Goal: Contribute content: Contribute content

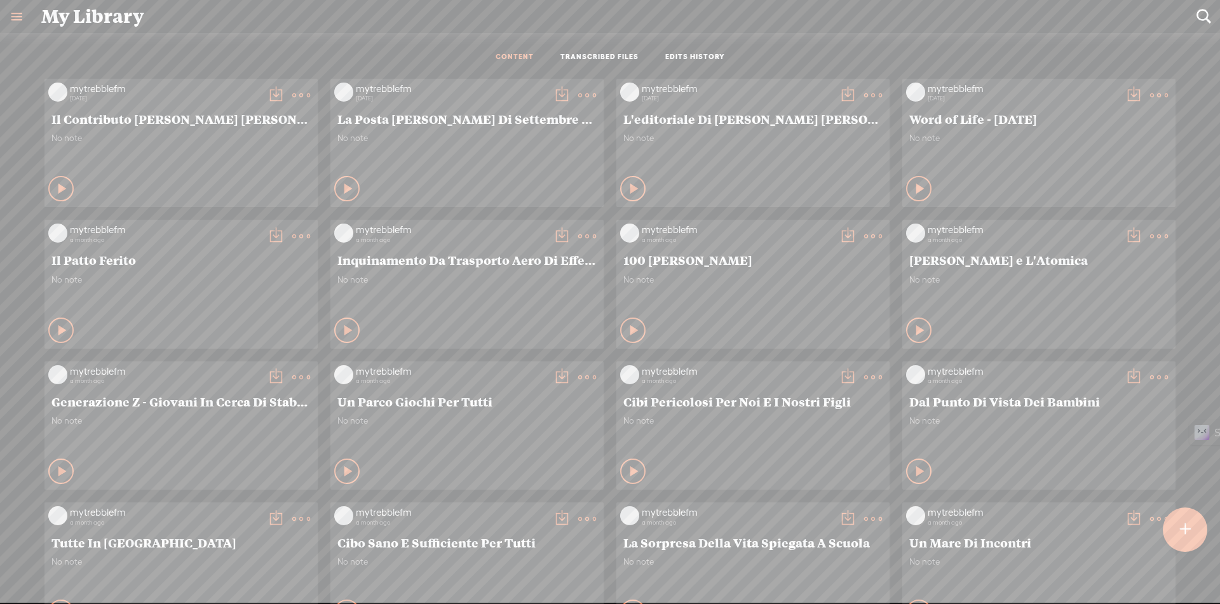
click at [14, 17] on link at bounding box center [16, 16] width 33 height 33
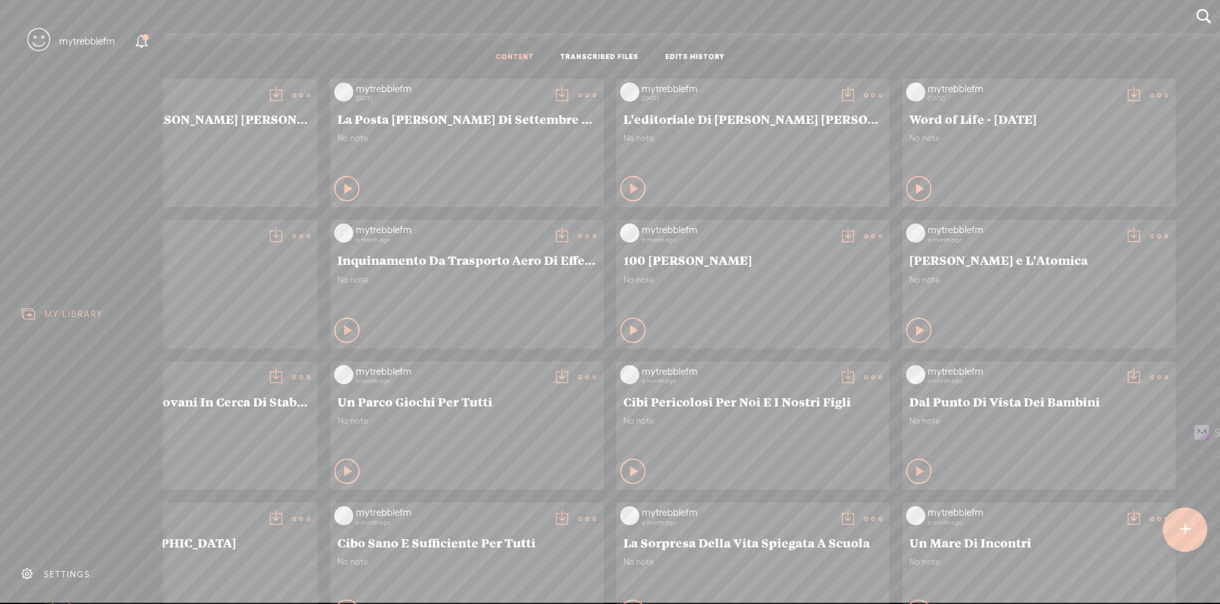
click at [142, 43] on icon at bounding box center [142, 41] width 15 height 15
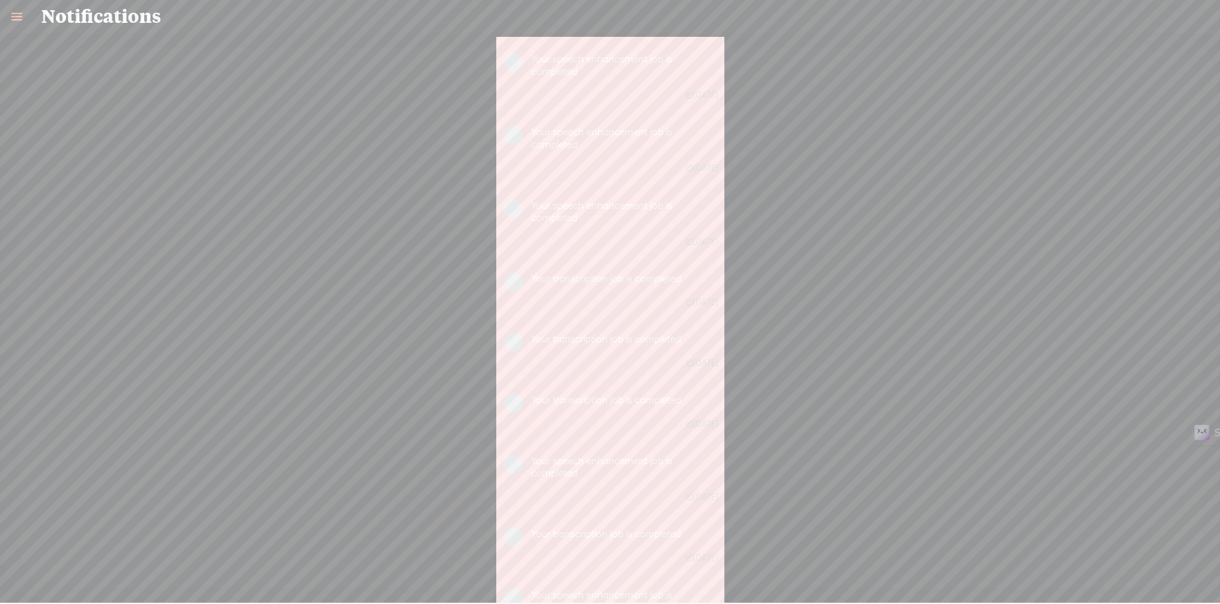
click at [12, 17] on link at bounding box center [16, 16] width 33 height 33
click at [73, 310] on div "MY LIBRARY" at bounding box center [73, 314] width 58 height 11
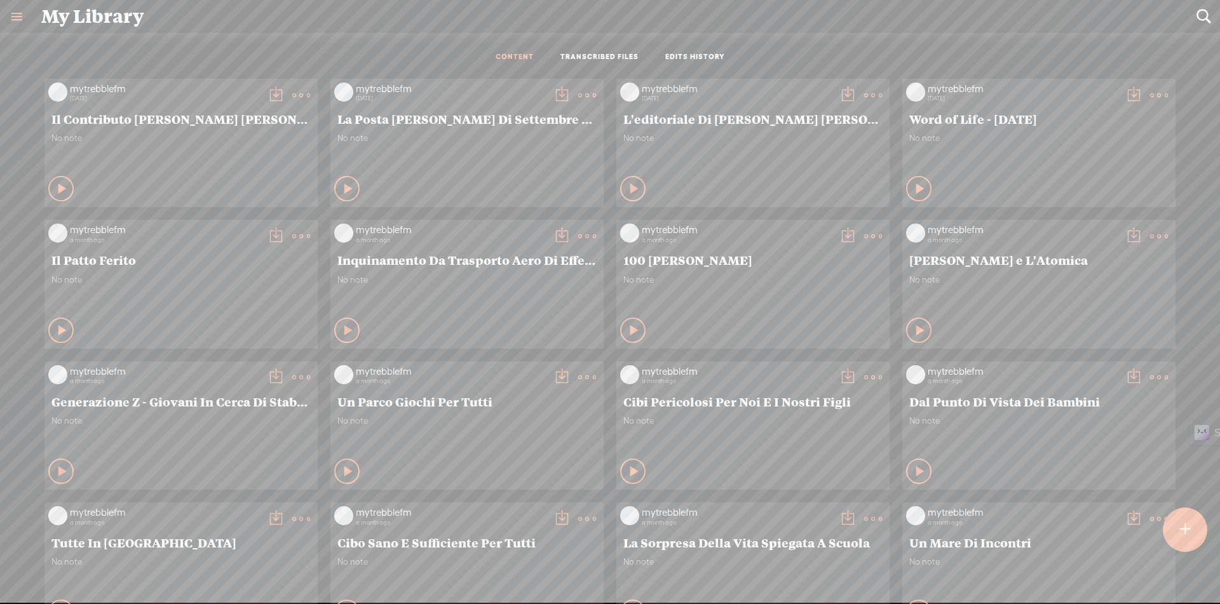
click at [1185, 526] on t at bounding box center [1185, 530] width 11 height 28
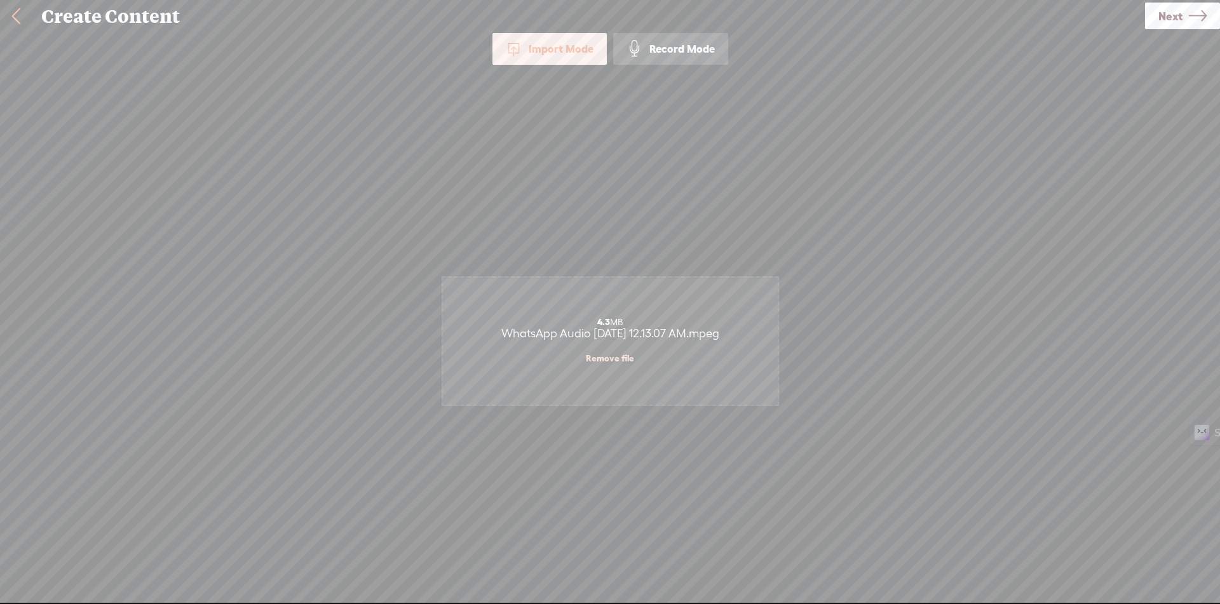
click at [1198, 22] on icon at bounding box center [1198, 16] width 18 height 32
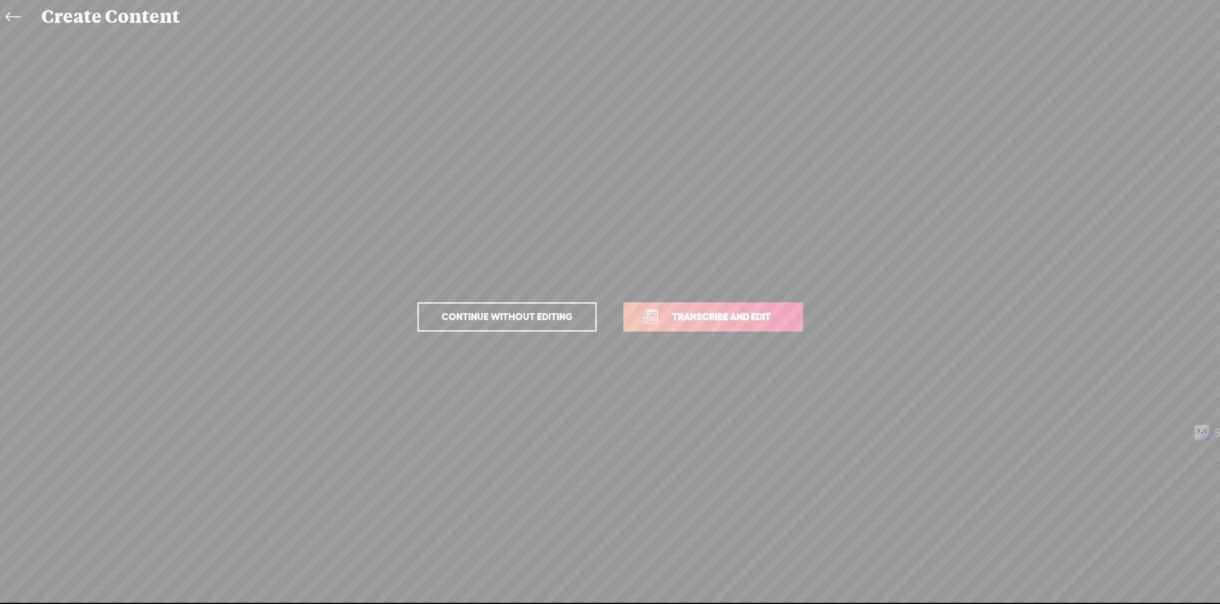
click at [724, 320] on span "Transcribe and edit" at bounding box center [721, 316] width 125 height 15
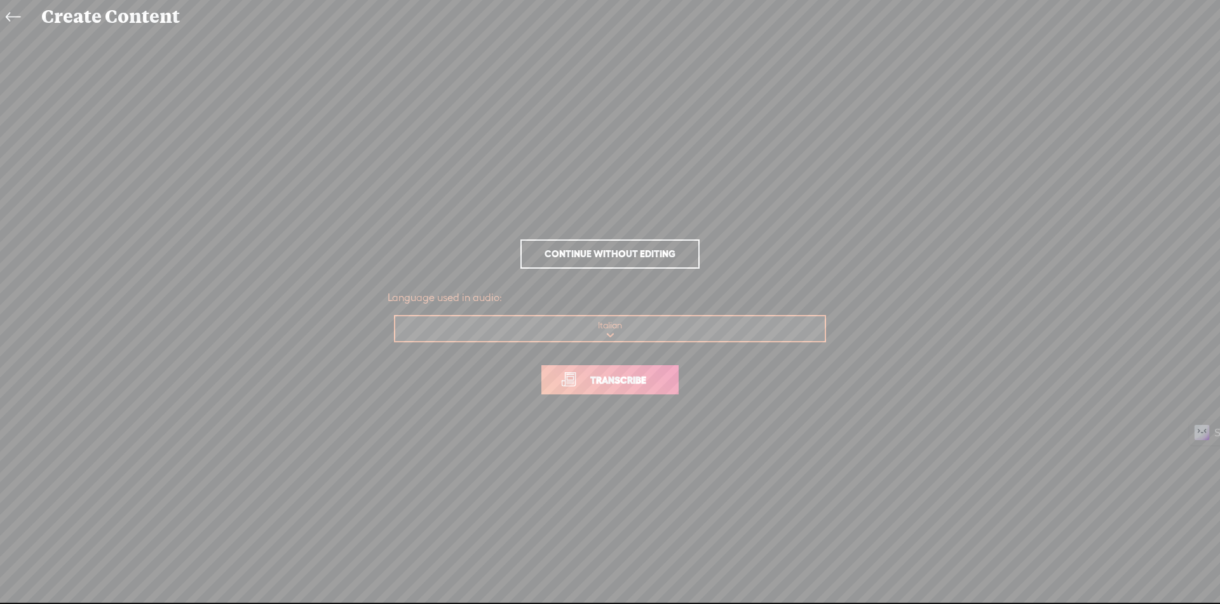
click at [642, 379] on span "Transcribe" at bounding box center [618, 380] width 83 height 15
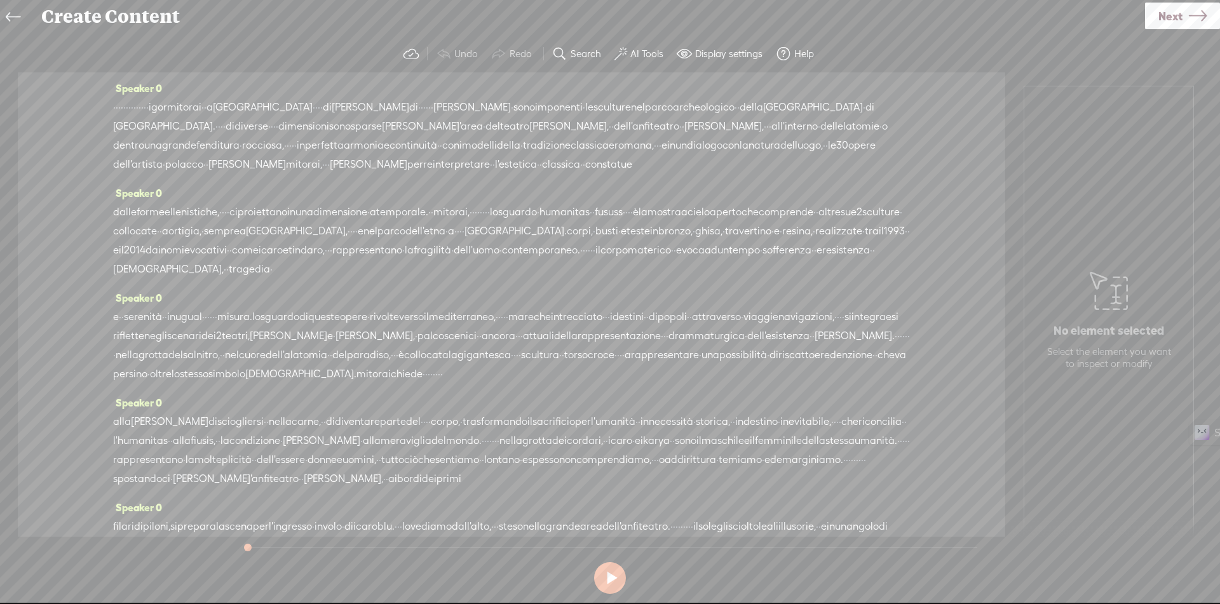
click at [637, 60] on label "AI Tools" at bounding box center [646, 54] width 33 height 13
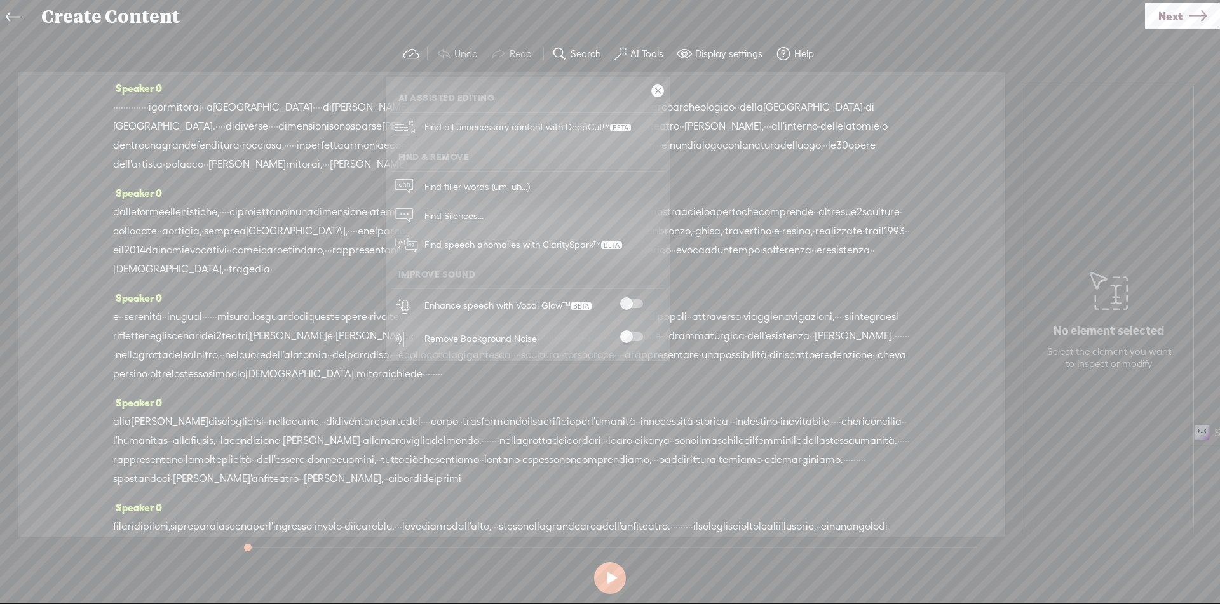
click at [633, 303] on span at bounding box center [631, 303] width 23 height 9
click at [638, 335] on span at bounding box center [631, 336] width 23 height 9
click at [658, 88] on link at bounding box center [657, 91] width 13 height 13
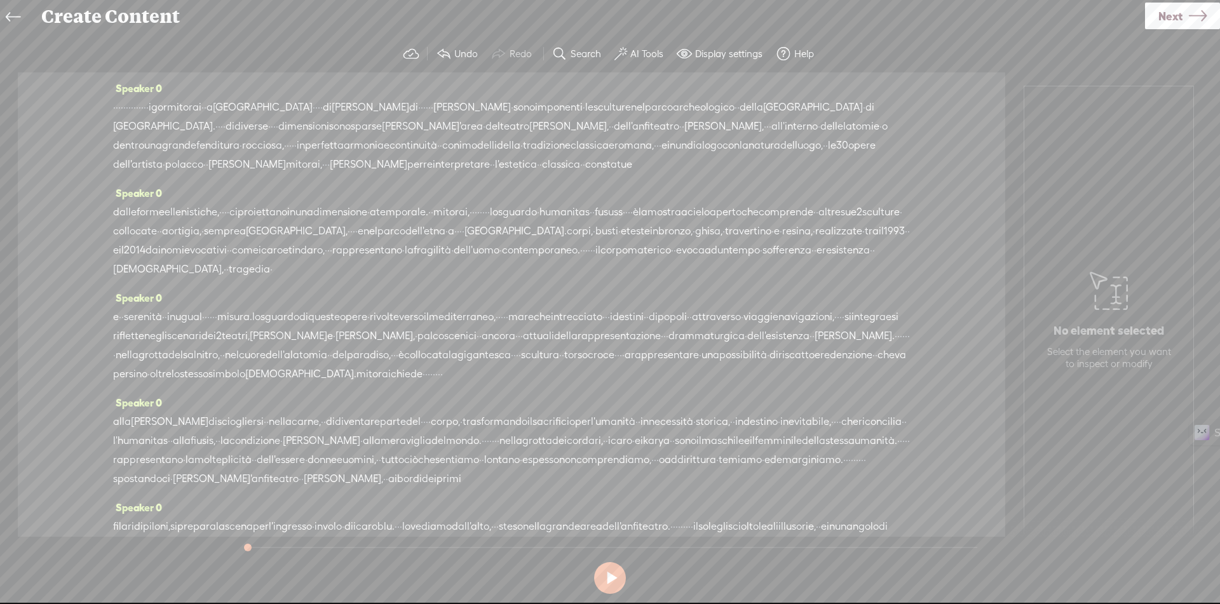
click at [114, 109] on span "·" at bounding box center [114, 107] width 3 height 19
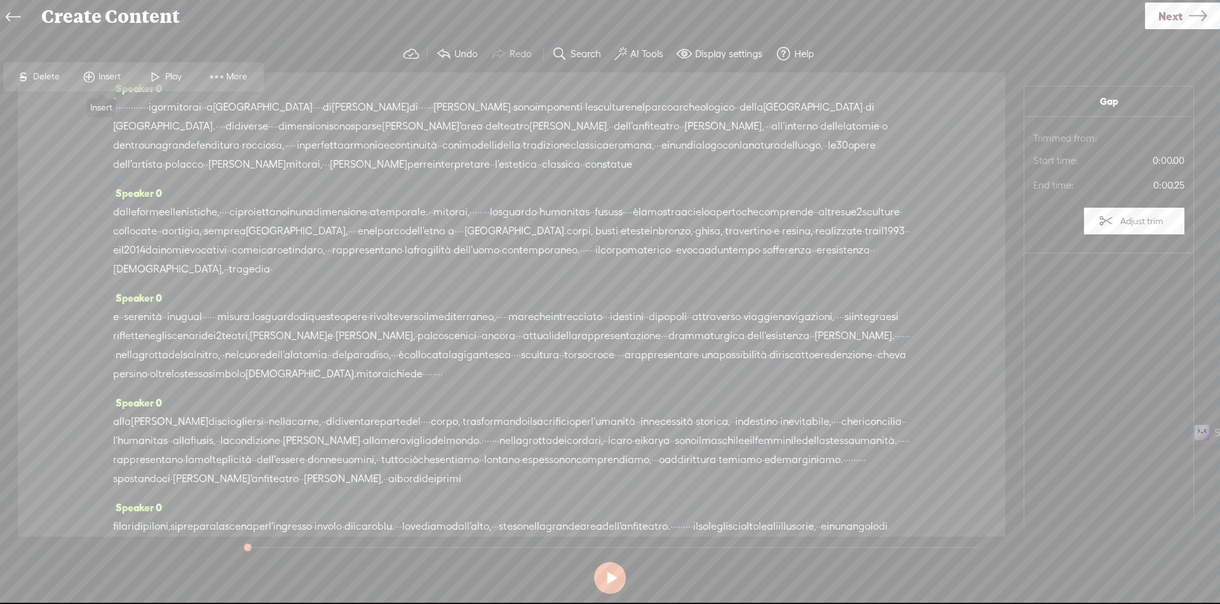
click at [95, 76] on span at bounding box center [88, 76] width 19 height 23
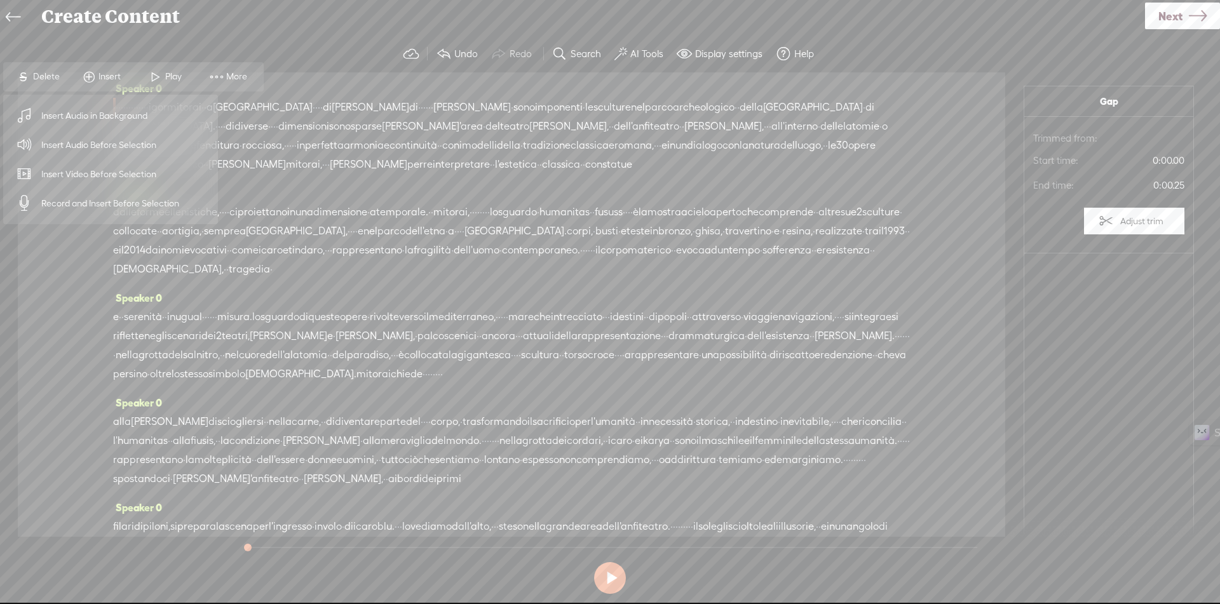
click at [105, 145] on span "Insert Audio Before Selection" at bounding box center [99, 145] width 165 height 29
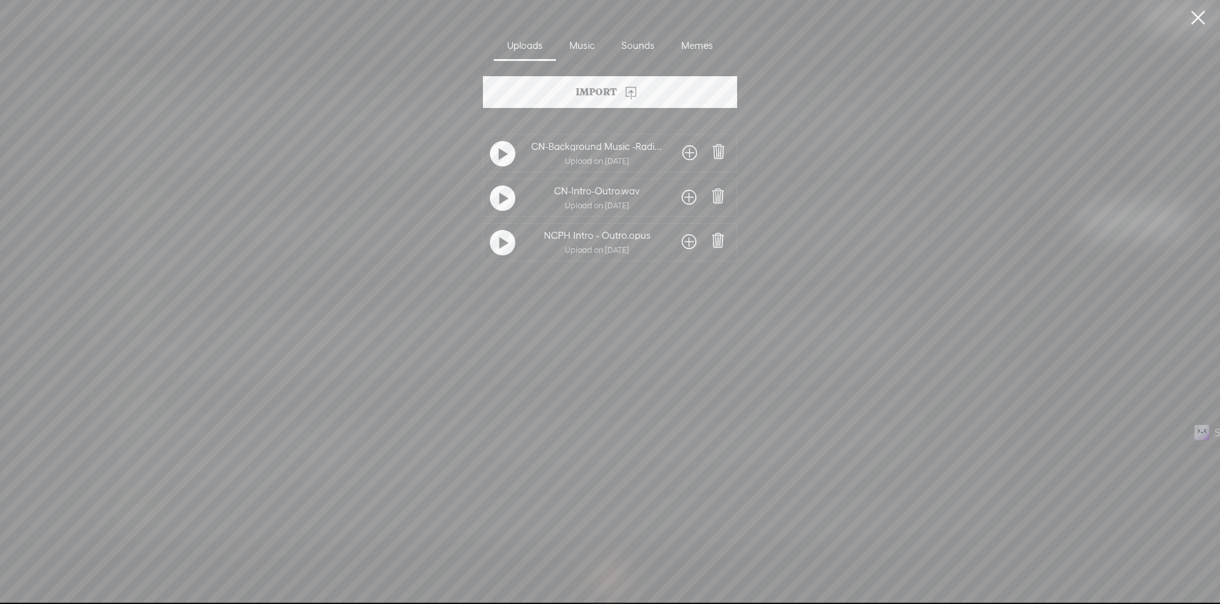
click at [684, 195] on span at bounding box center [689, 197] width 15 height 20
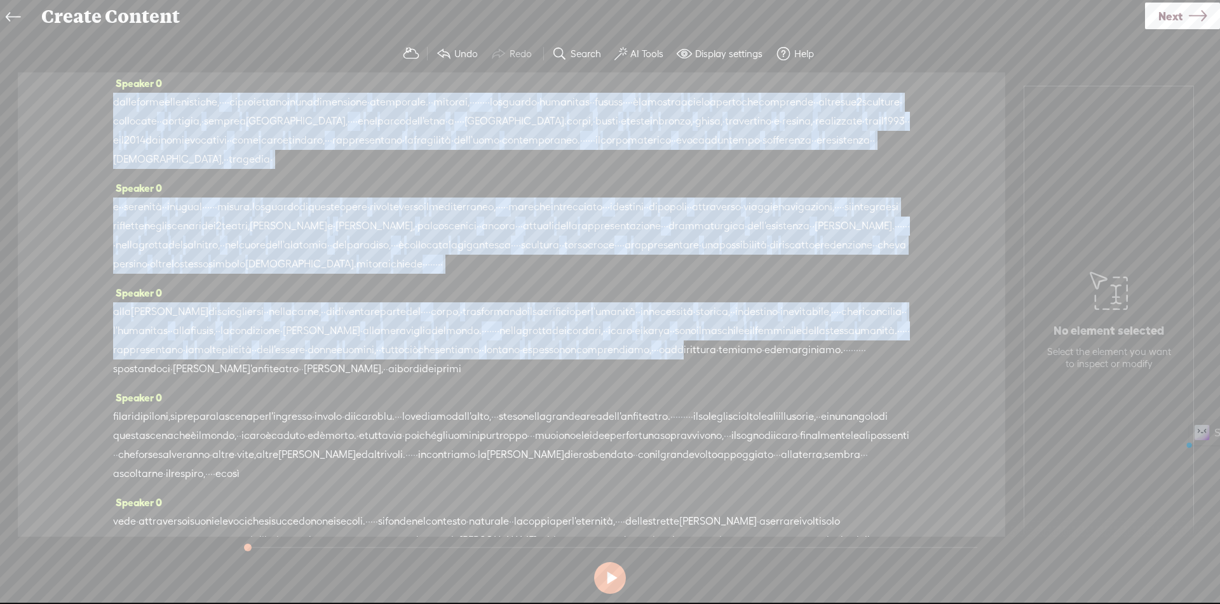
scroll to position [339, 0]
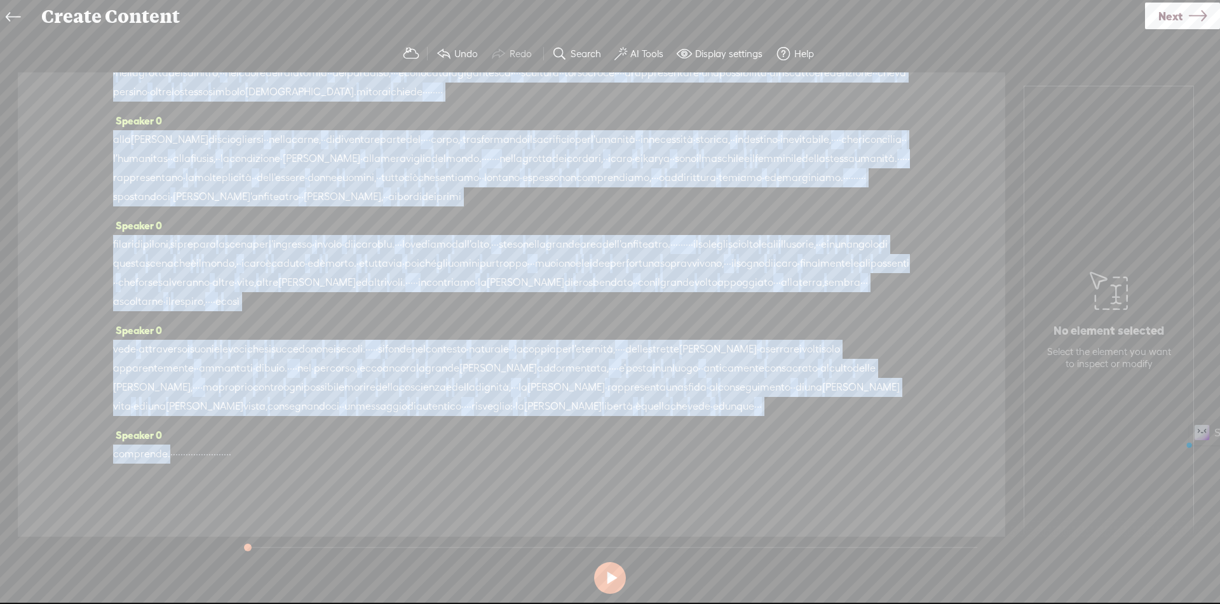
drag, startPoint x: 400, startPoint y: 107, endPoint x: 169, endPoint y: 455, distance: 418.1
click at [169, 455] on div "Speaker 0 · · · · · · · · · · · · · · i [GEOGRAPHIC_DATA] · · a [GEOGRAPHIC_DAT…" at bounding box center [512, 304] width 988 height 465
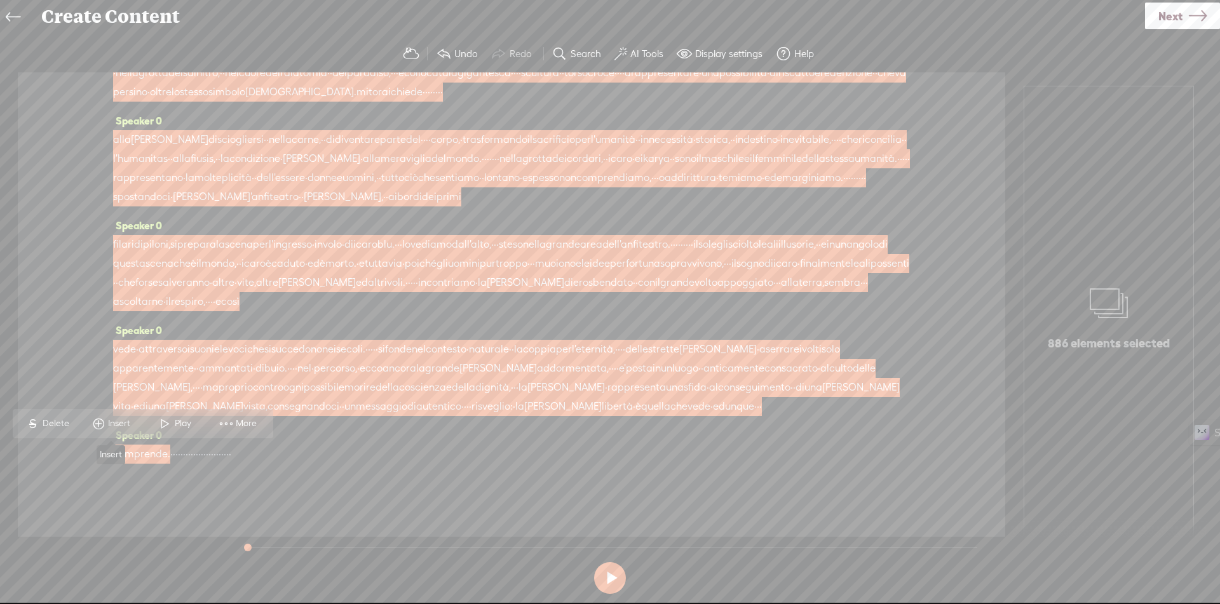
click at [116, 427] on span "Insert" at bounding box center [120, 424] width 25 height 13
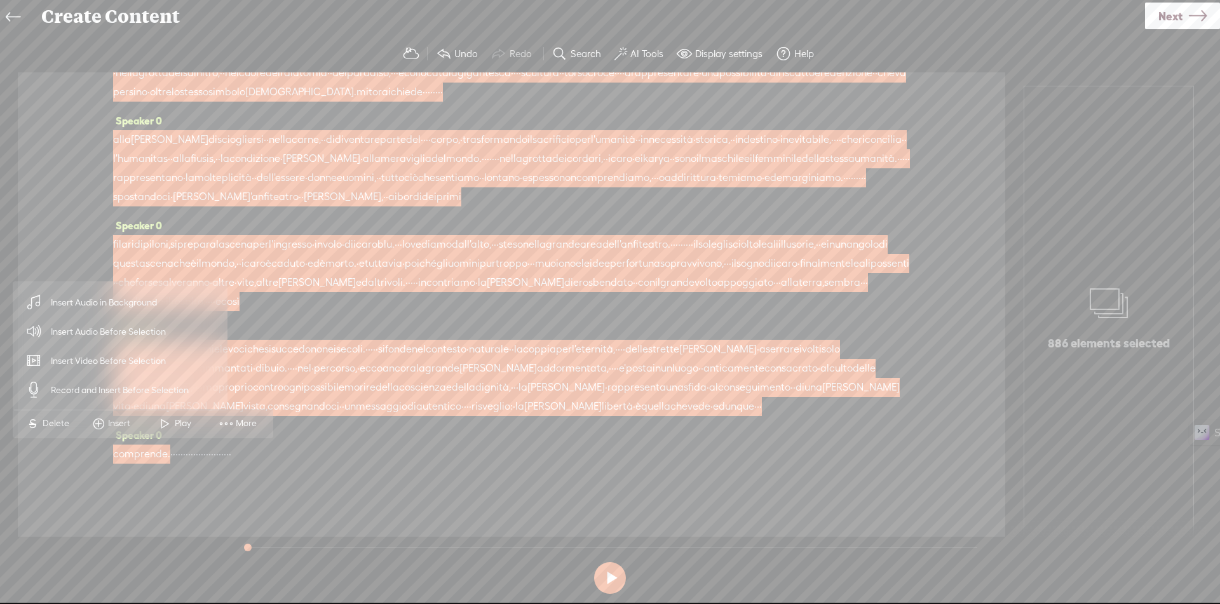
click at [148, 301] on span "Insert Audio in Background" at bounding box center [104, 303] width 156 height 29
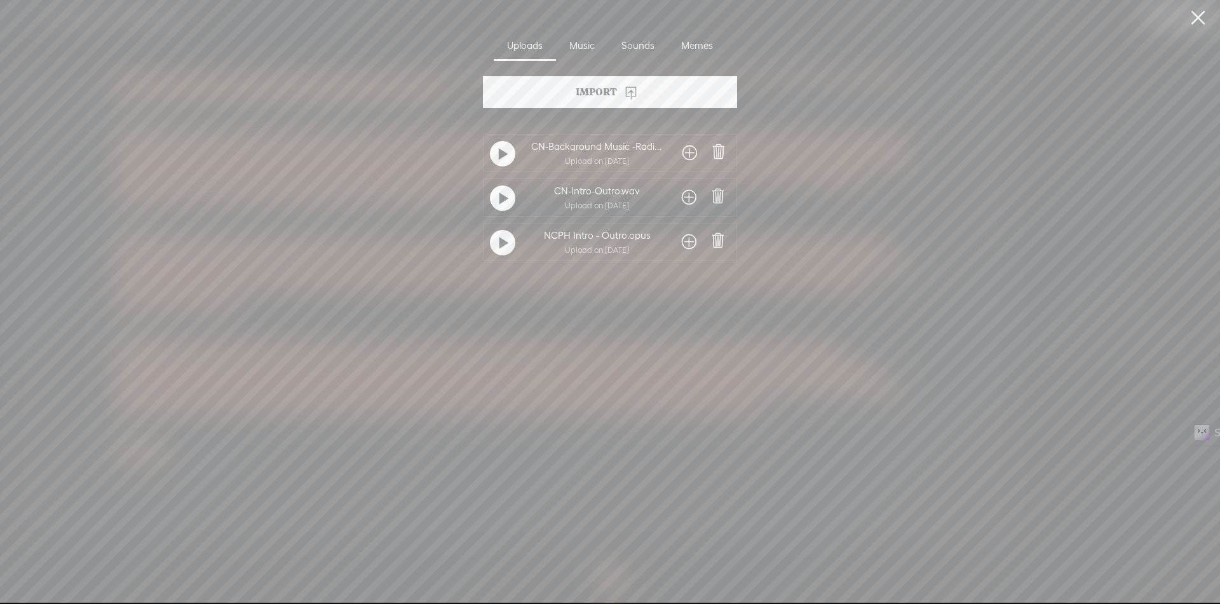
click at [686, 154] on span at bounding box center [689, 153] width 15 height 20
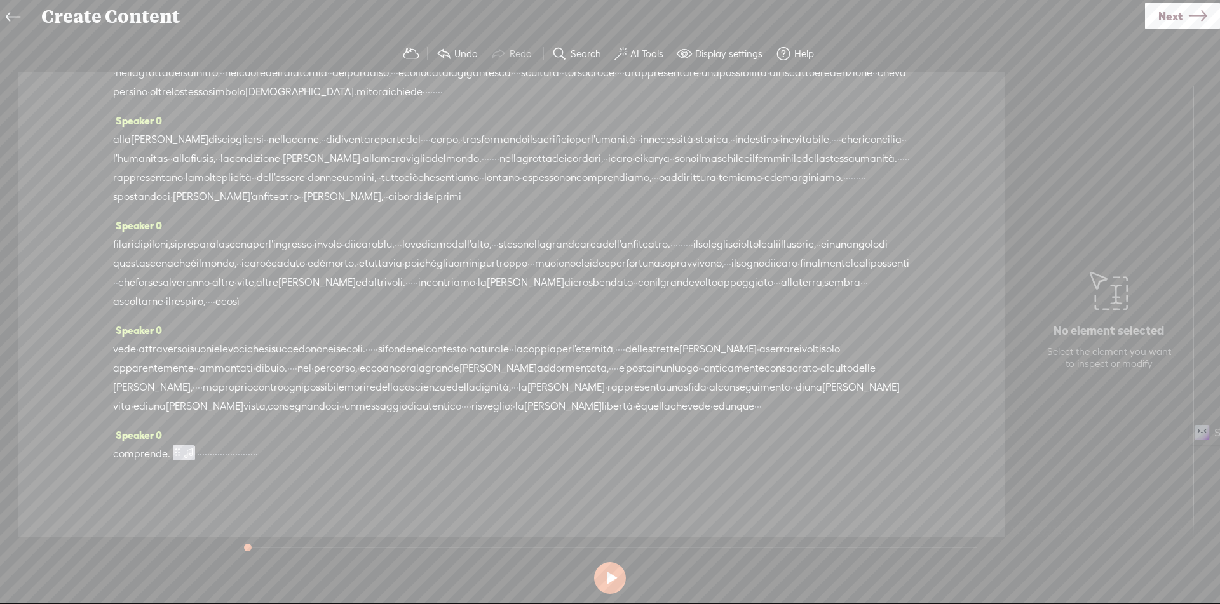
click at [207, 454] on span "·" at bounding box center [206, 454] width 3 height 19
click at [207, 423] on span "Insert" at bounding box center [203, 424] width 25 height 13
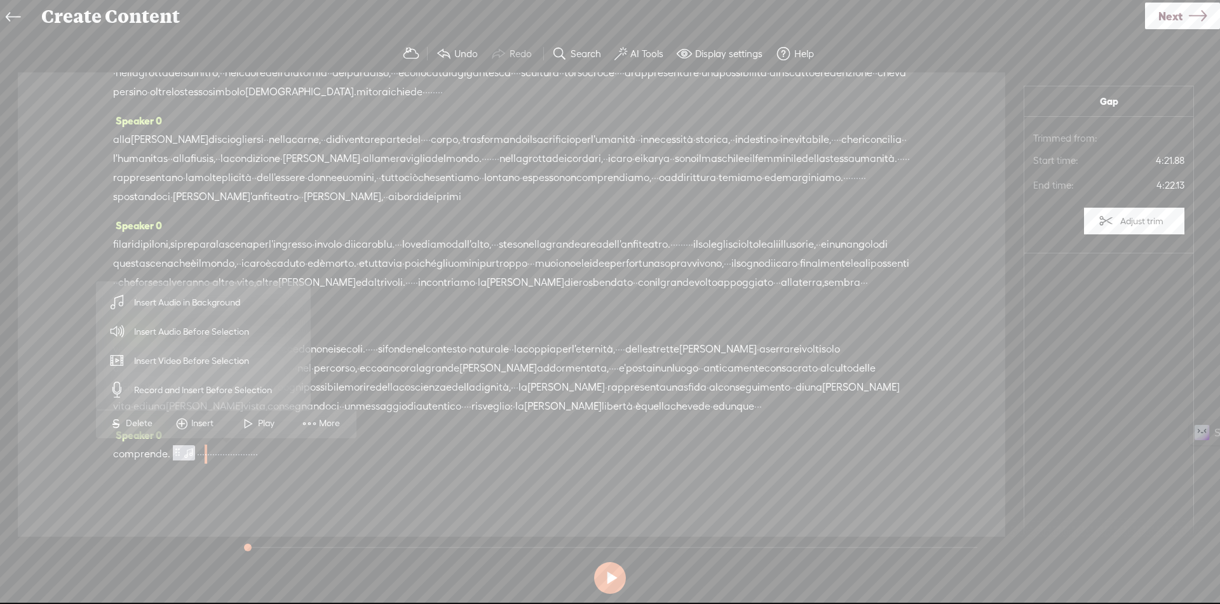
click at [208, 330] on span "Insert Audio Before Selection" at bounding box center [191, 332] width 165 height 29
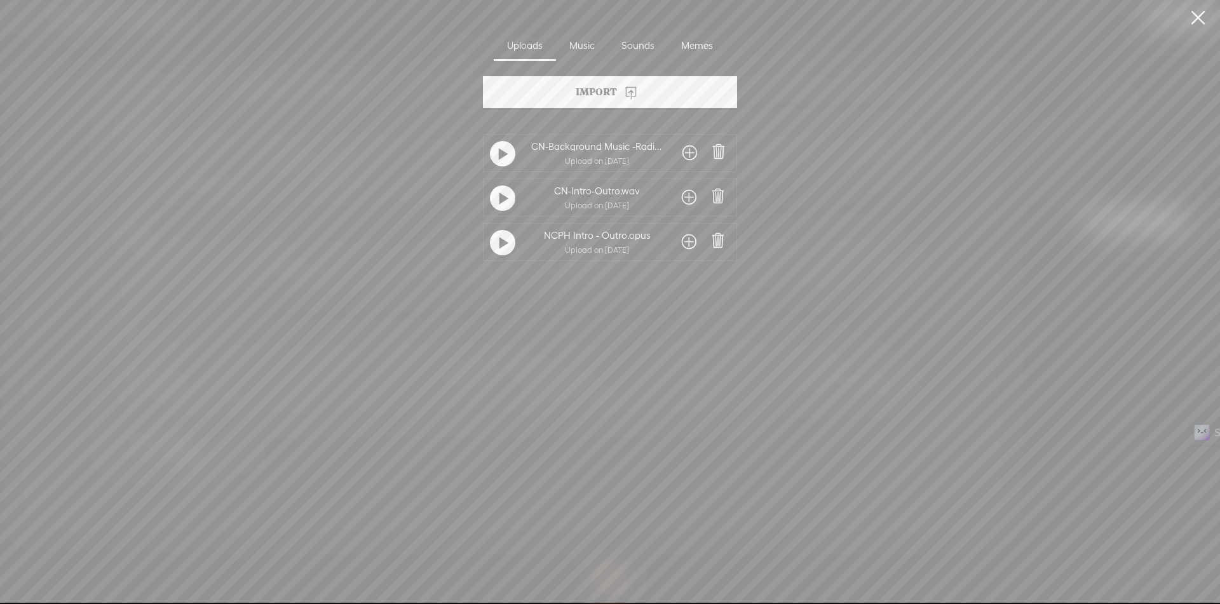
click at [690, 198] on span at bounding box center [689, 197] width 15 height 20
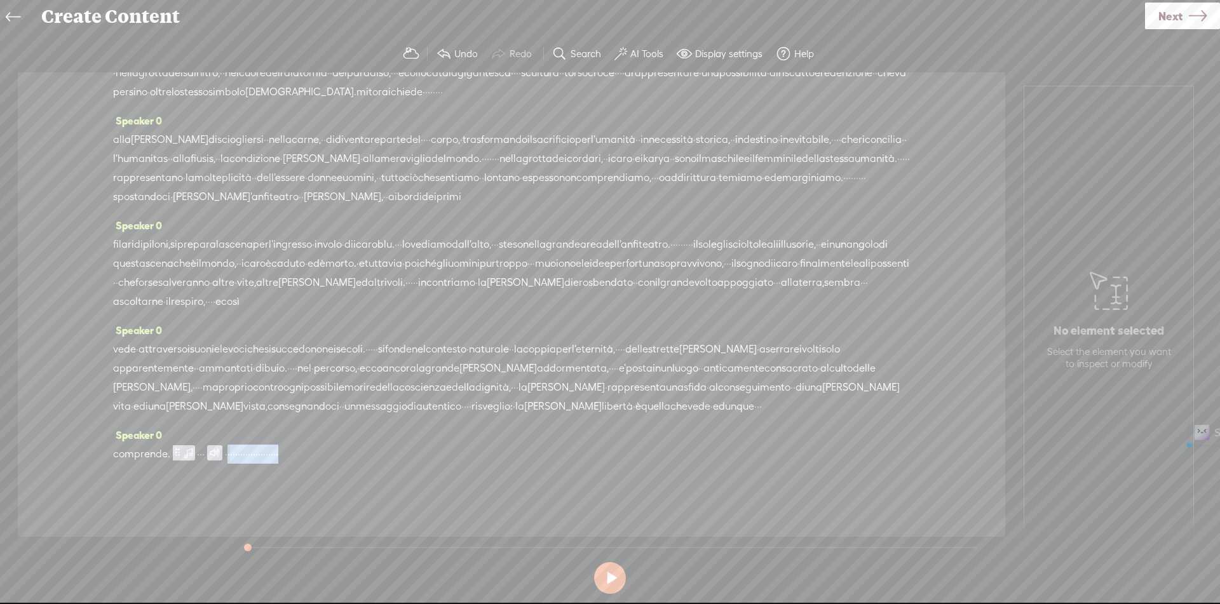
drag, startPoint x: 245, startPoint y: 452, endPoint x: 488, endPoint y: 451, distance: 243.4
click at [488, 451] on div "comprende. · · · · · · · · · · · · · · · · · · · · · · · ·" at bounding box center [511, 454] width 797 height 19
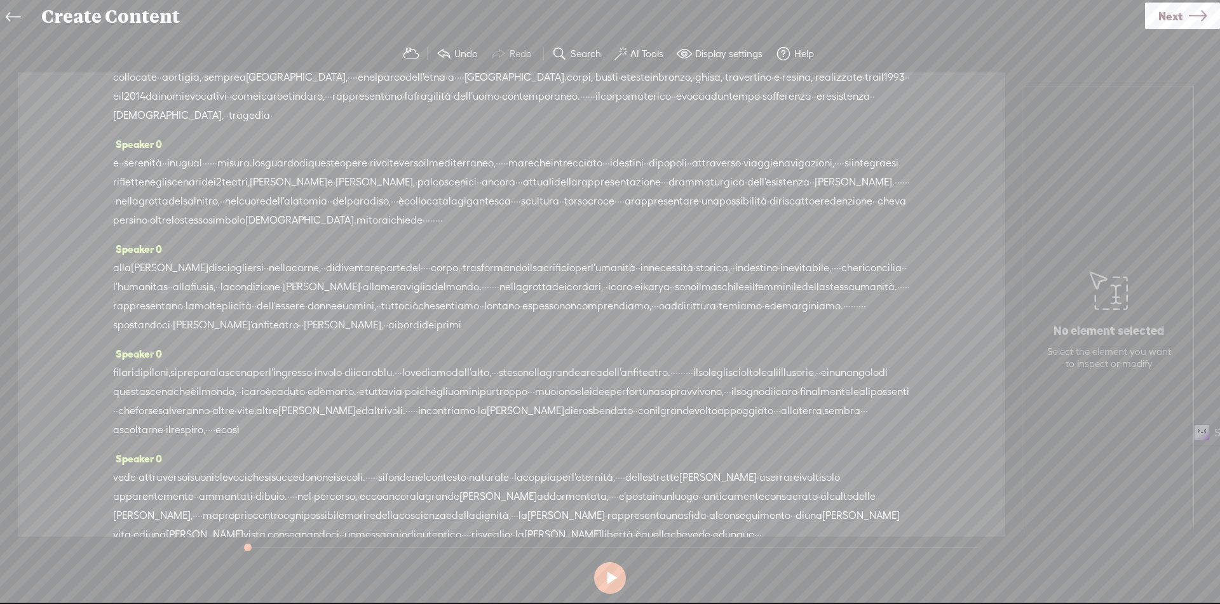
scroll to position [0, 0]
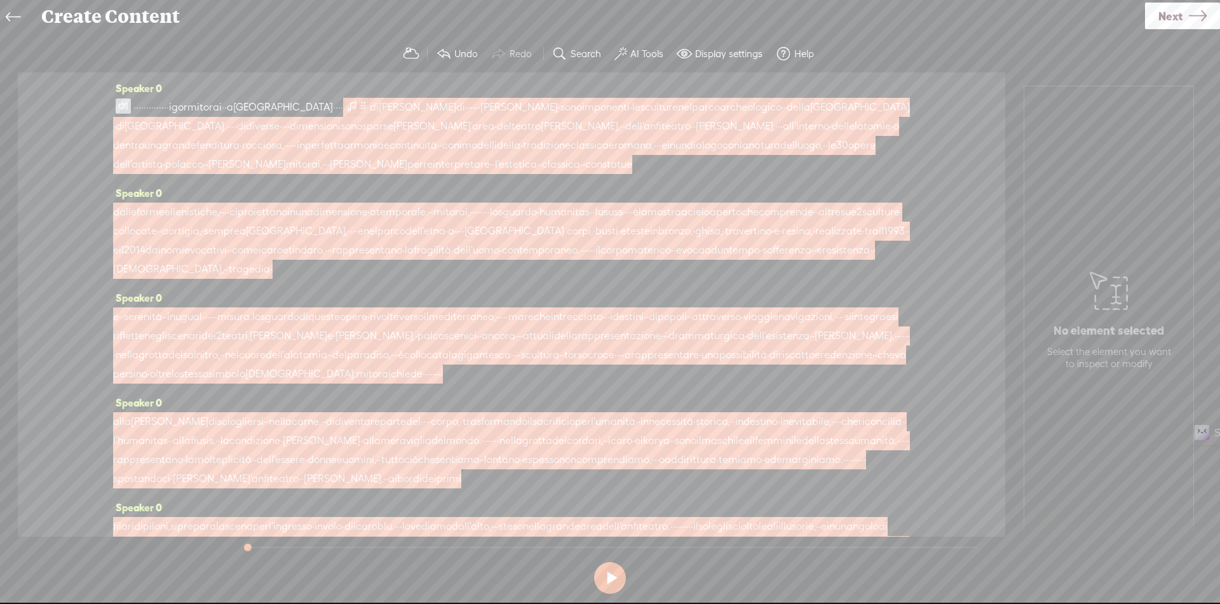
click at [368, 104] on span at bounding box center [363, 105] width 10 height 15
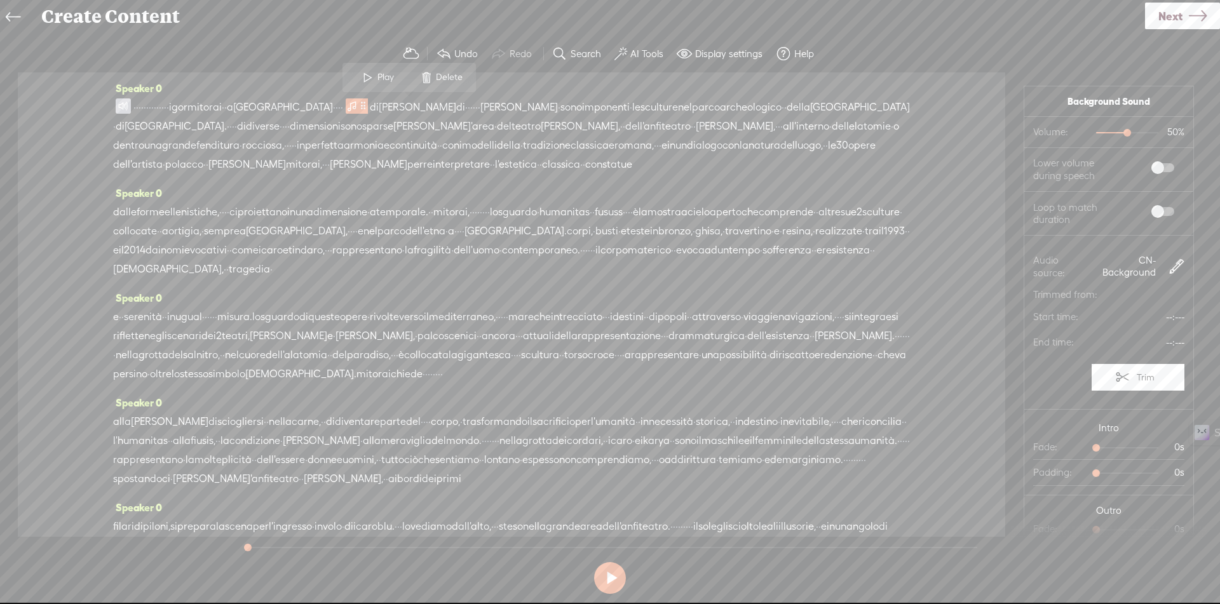
click at [1148, 162] on label at bounding box center [1150, 168] width 69 height 22
click at [1151, 215] on span at bounding box center [1162, 211] width 23 height 9
drag, startPoint x: 1095, startPoint y: 444, endPoint x: 1123, endPoint y: 477, distance: 43.8
click at [1123, 450] on div at bounding box center [1134, 449] width 29 height 29
drag, startPoint x: 1090, startPoint y: 529, endPoint x: 1128, endPoint y: 530, distance: 37.5
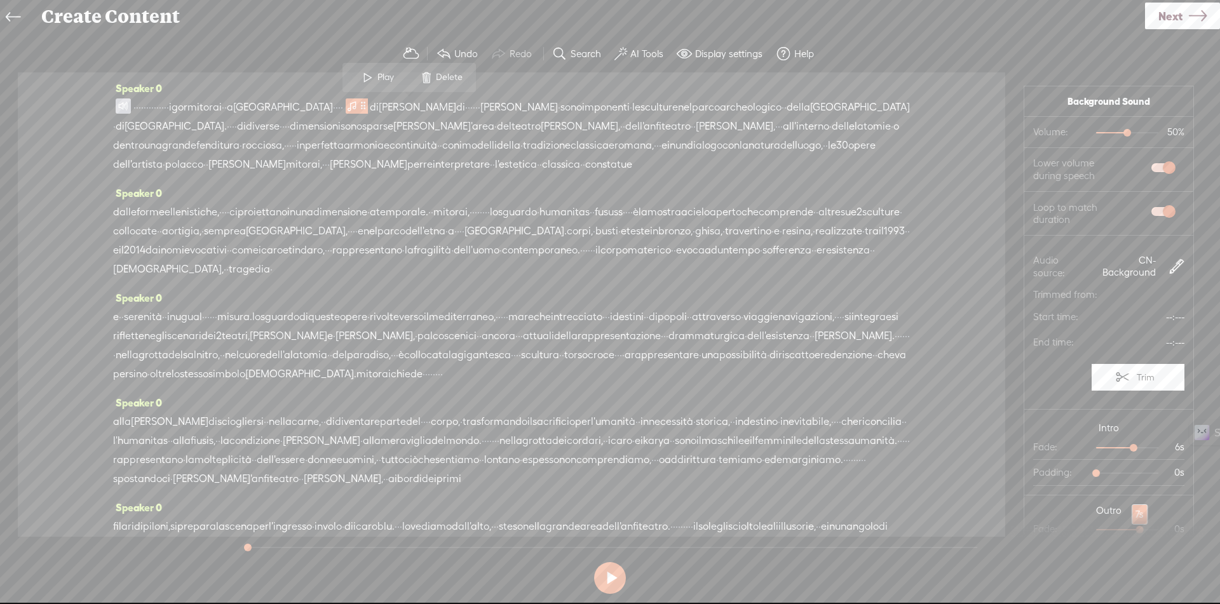
click at [1128, 530] on div at bounding box center [1141, 531] width 29 height 29
drag, startPoint x: 1111, startPoint y: 133, endPoint x: 1096, endPoint y: 137, distance: 15.6
click at [1096, 137] on div at bounding box center [1110, 133] width 29 height 29
click at [125, 109] on span at bounding box center [123, 105] width 15 height 15
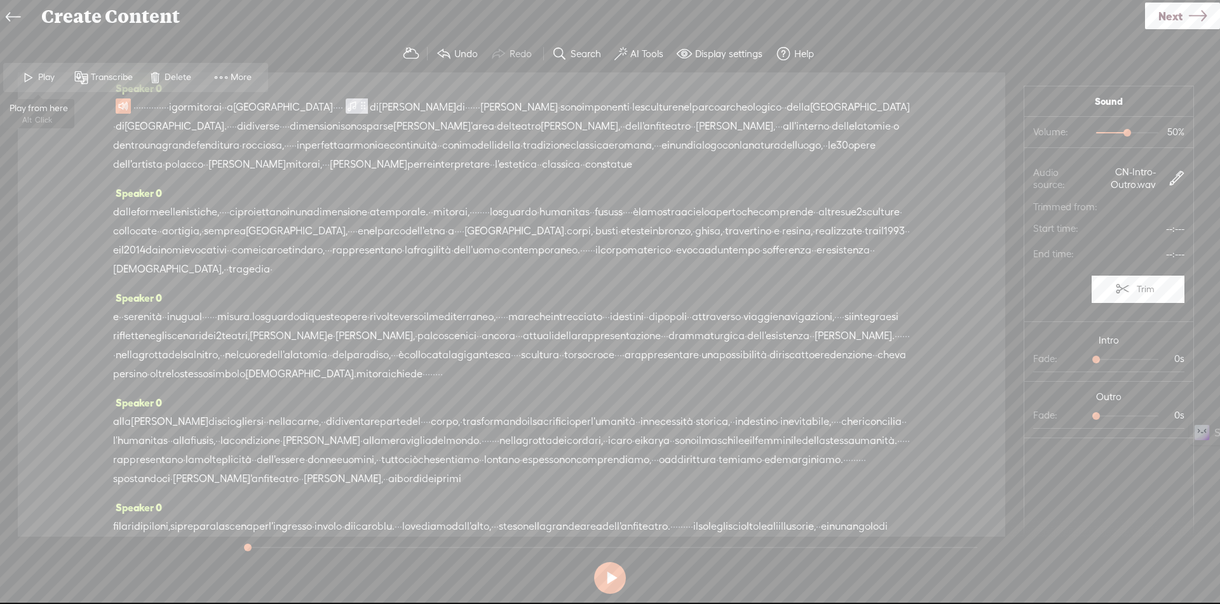
click at [43, 71] on span "Play" at bounding box center [38, 77] width 64 height 23
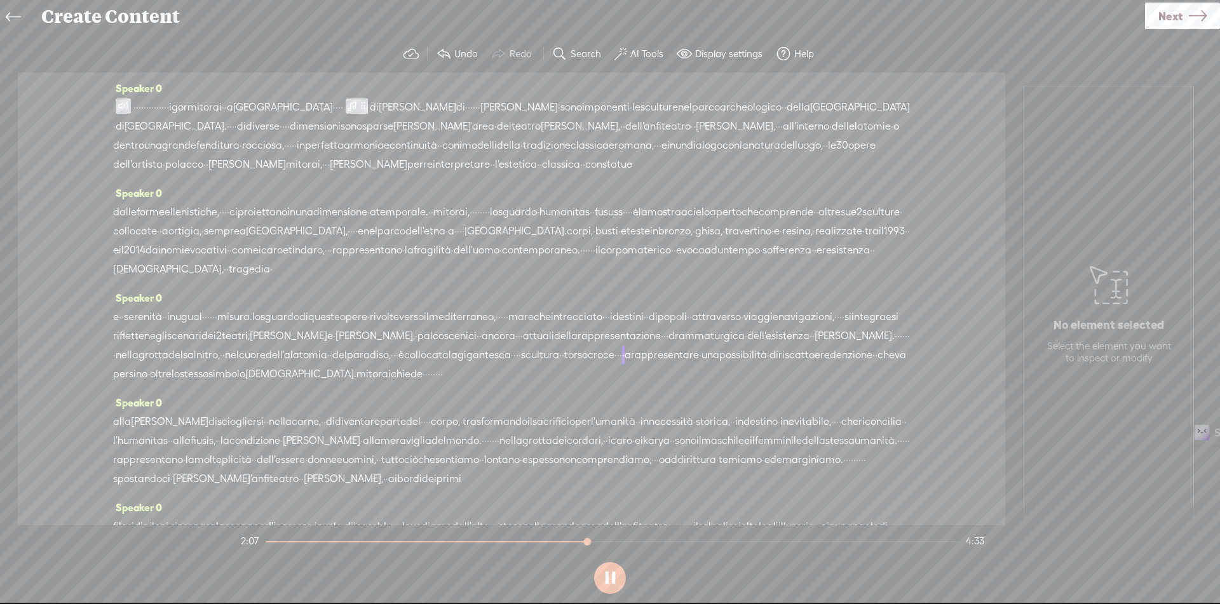
click at [458, 365] on span "gigantesca" at bounding box center [484, 355] width 53 height 19
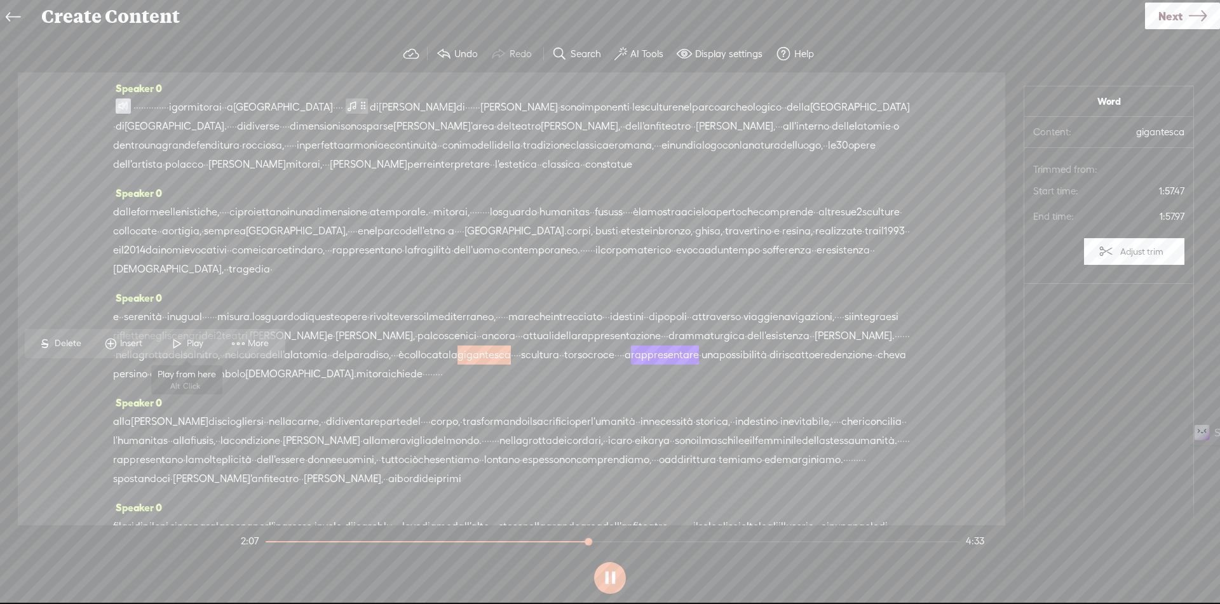
click at [198, 339] on span "Play" at bounding box center [197, 343] width 20 height 13
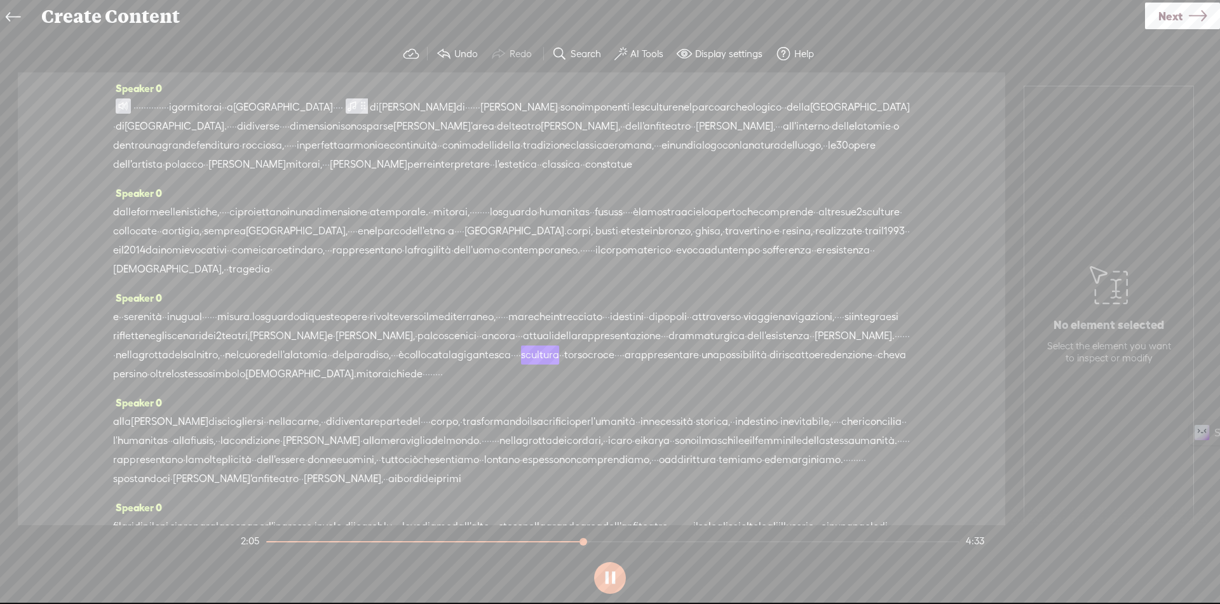
click at [616, 576] on section at bounding box center [609, 578] width 743 height 42
click at [519, 365] on span "·" at bounding box center [520, 355] width 3 height 19
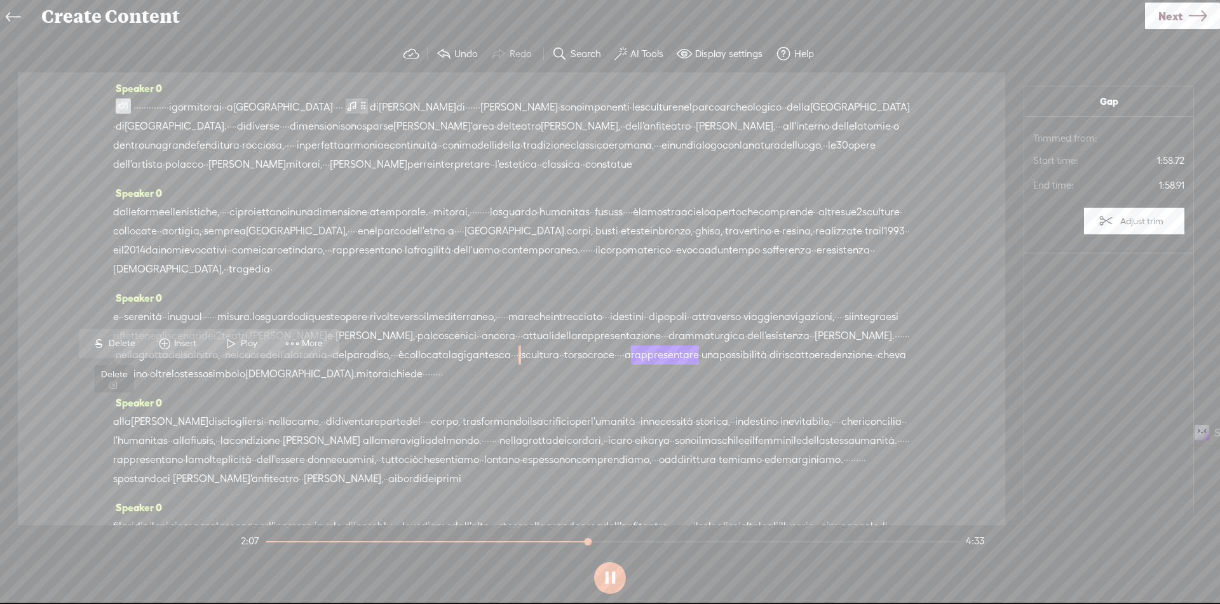
click at [128, 343] on span "Delete" at bounding box center [124, 343] width 30 height 13
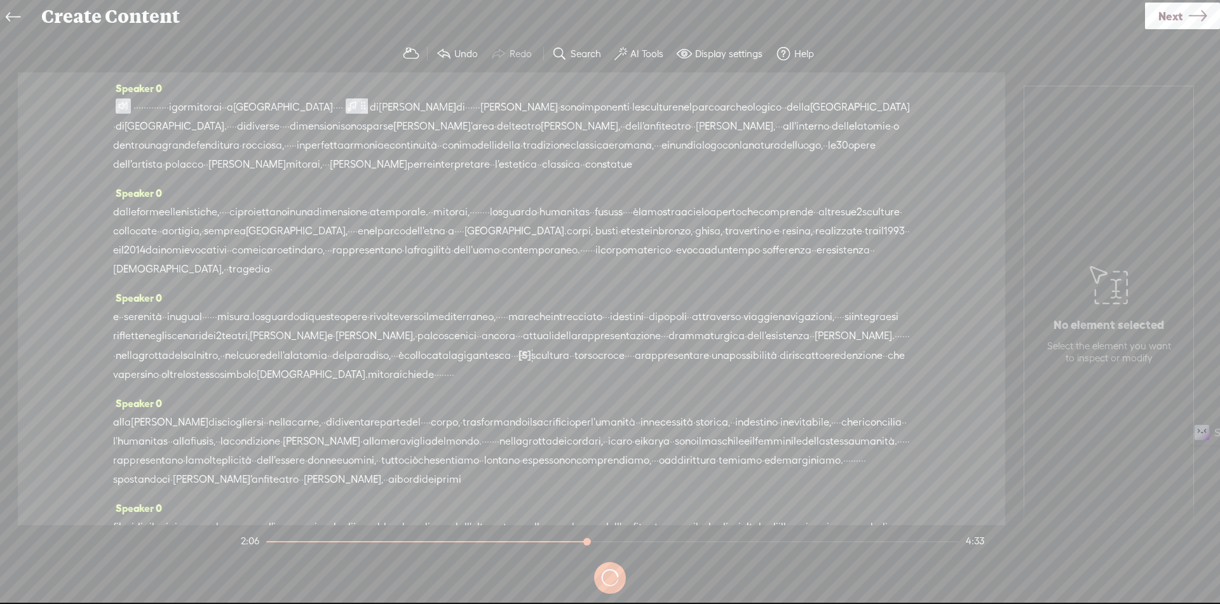
click at [458, 365] on span "gigantesca" at bounding box center [484, 355] width 53 height 19
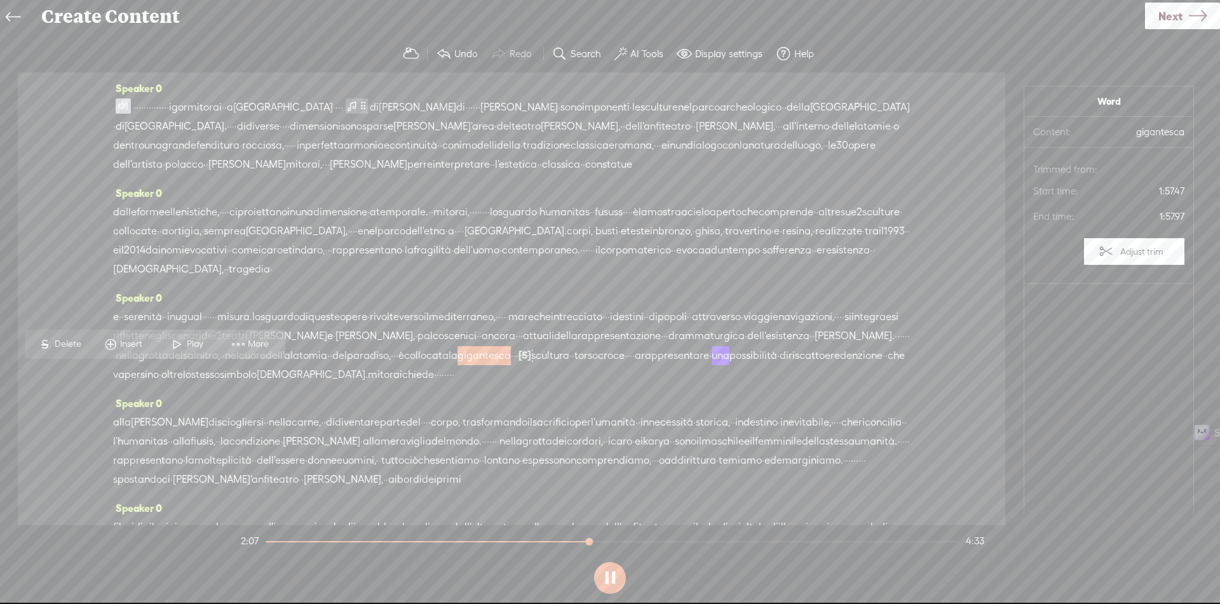
click at [190, 345] on span "Play" at bounding box center [197, 344] width 20 height 13
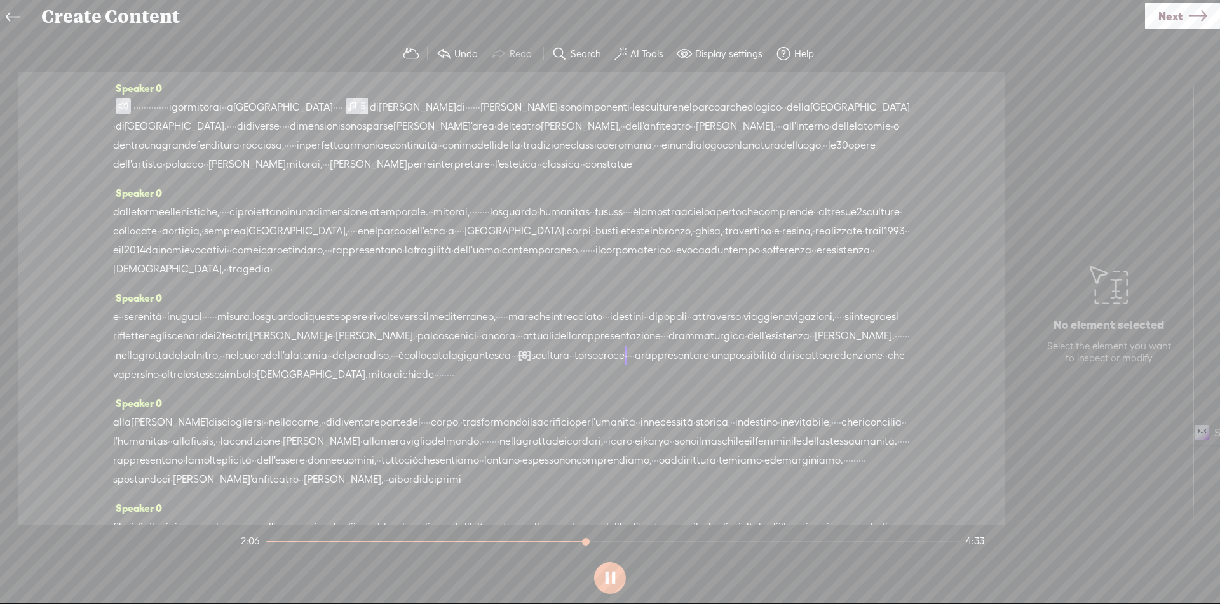
click at [449, 353] on span "collocata" at bounding box center [426, 355] width 44 height 19
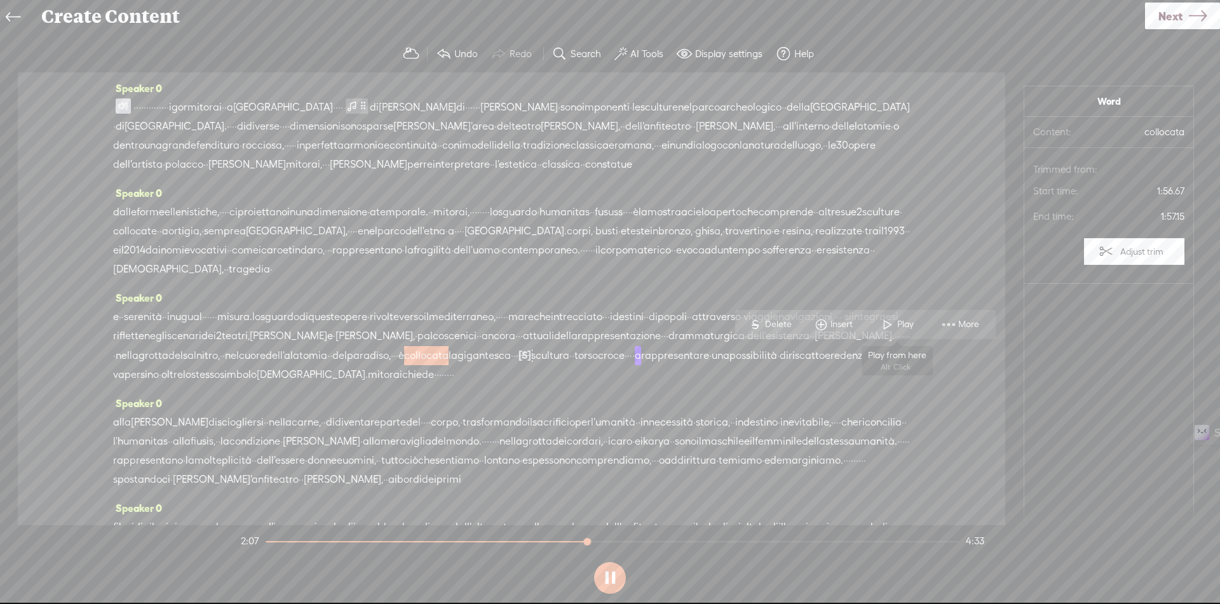
click at [890, 320] on span at bounding box center [887, 324] width 19 height 23
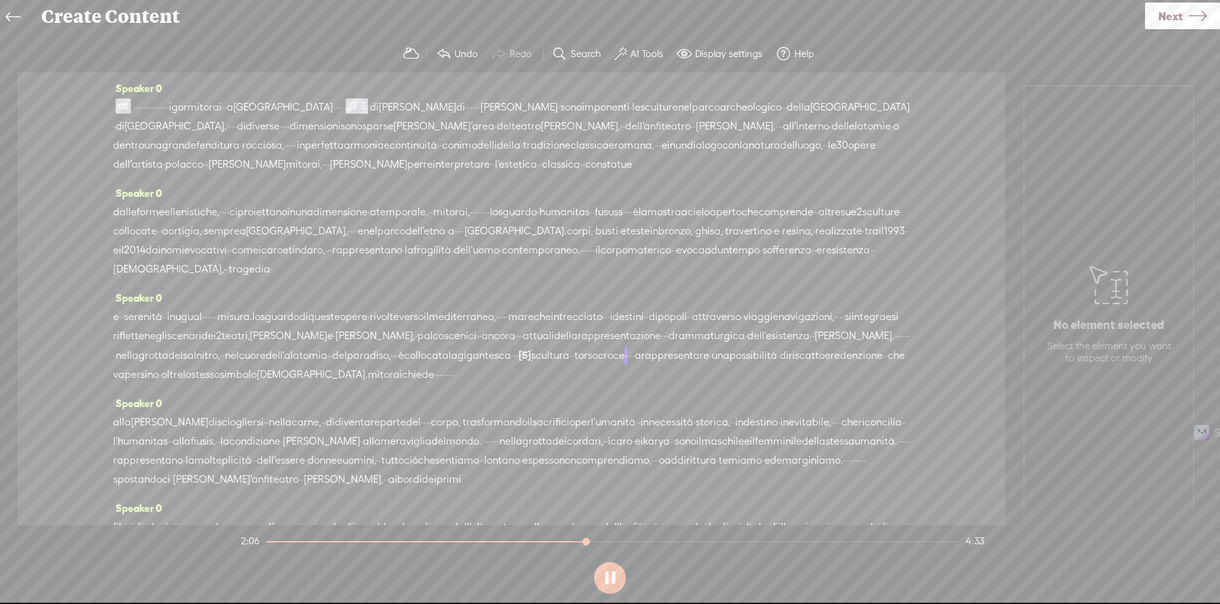
click at [516, 365] on span "·" at bounding box center [517, 355] width 3 height 19
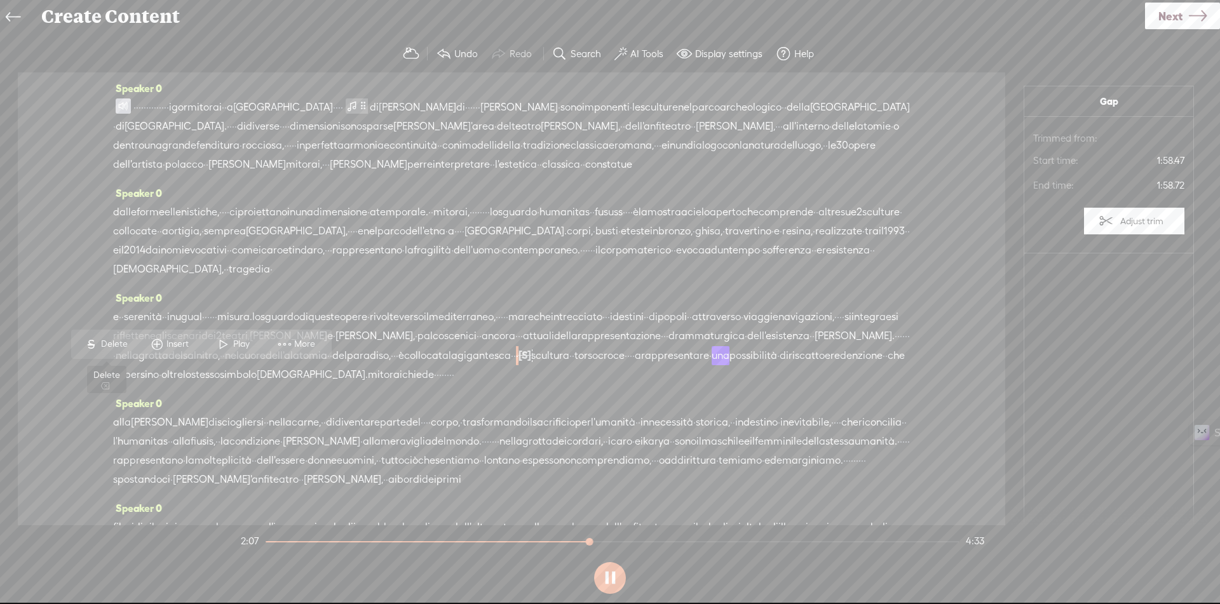
click at [125, 340] on span "Delete" at bounding box center [116, 344] width 30 height 13
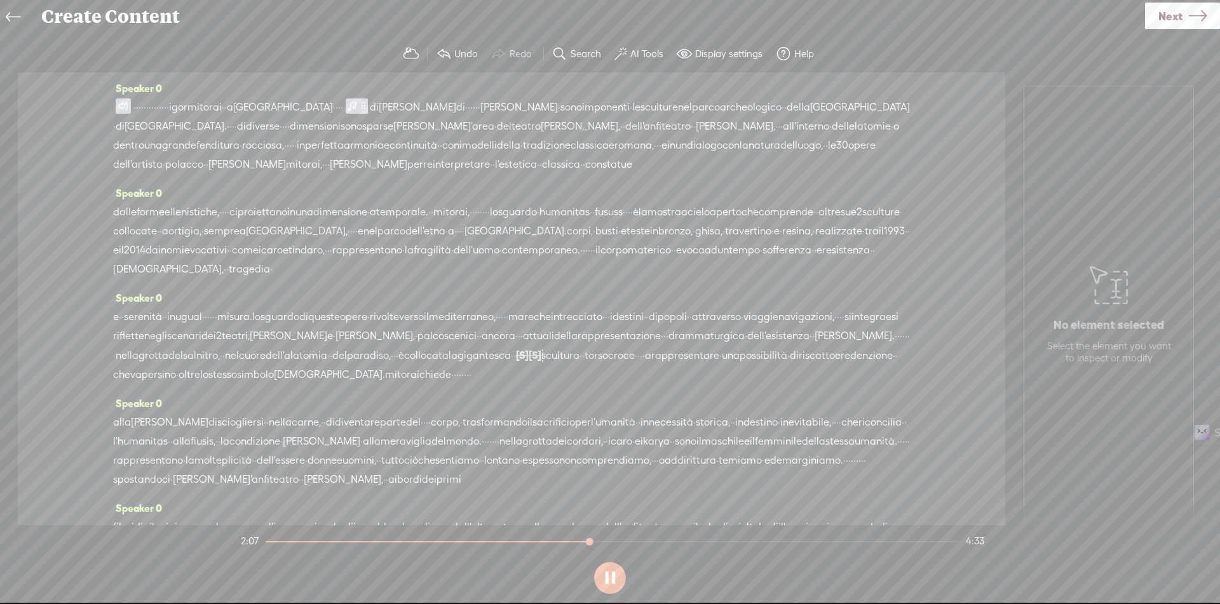
click at [458, 365] on span "gigantesca" at bounding box center [484, 355] width 53 height 19
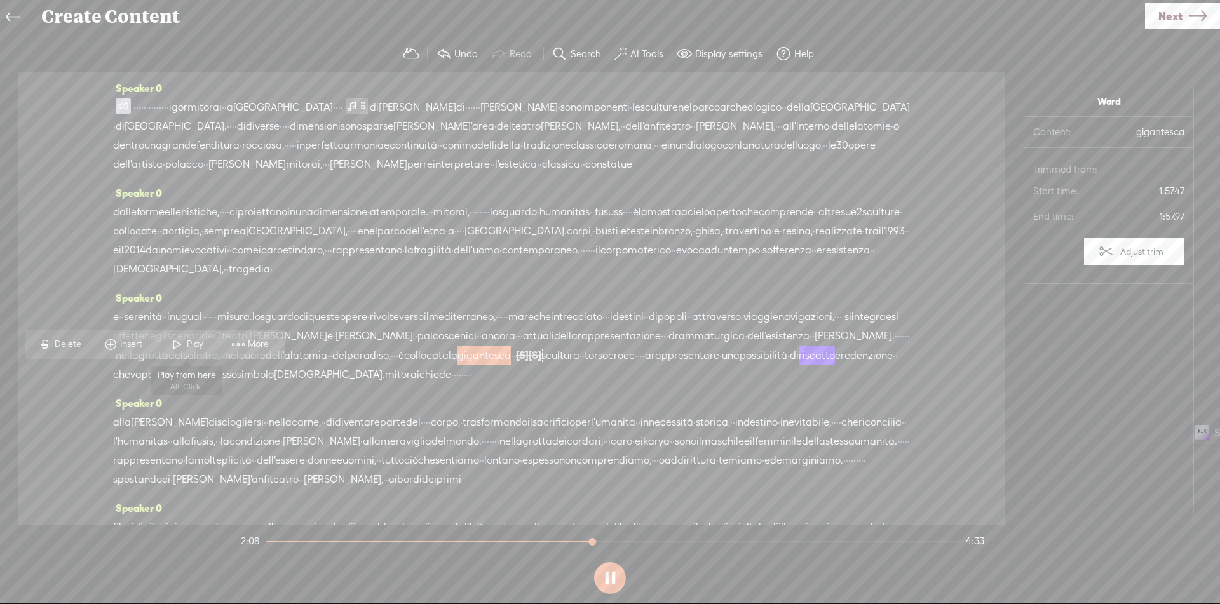
click at [193, 347] on span "Play" at bounding box center [197, 344] width 20 height 13
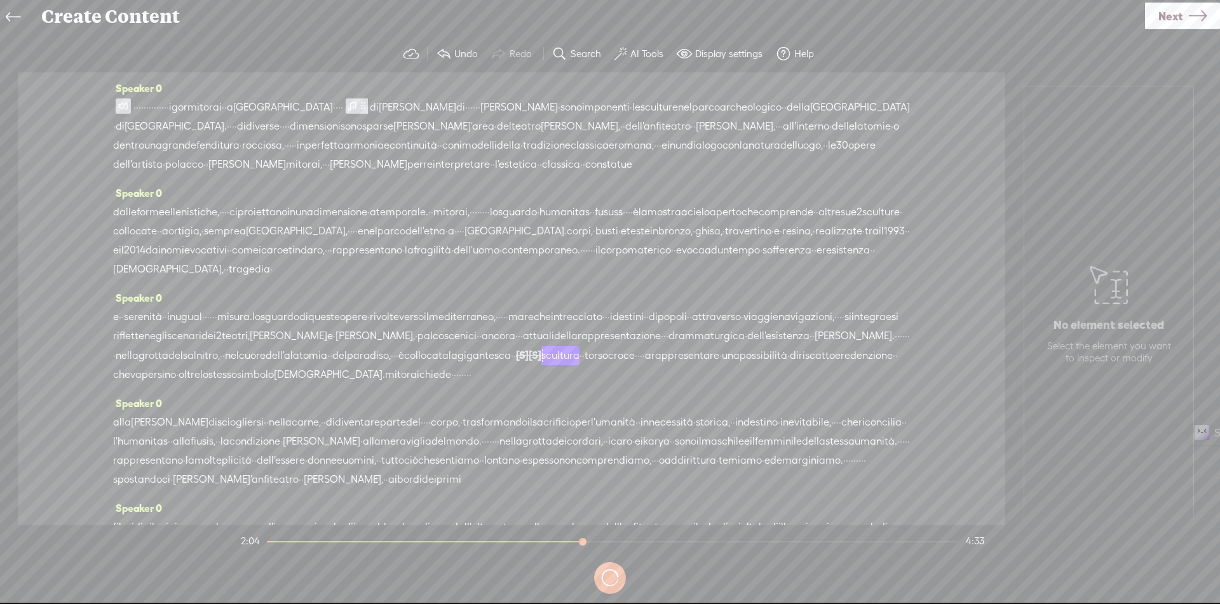
click at [391, 353] on span "paradiso," at bounding box center [369, 355] width 44 height 19
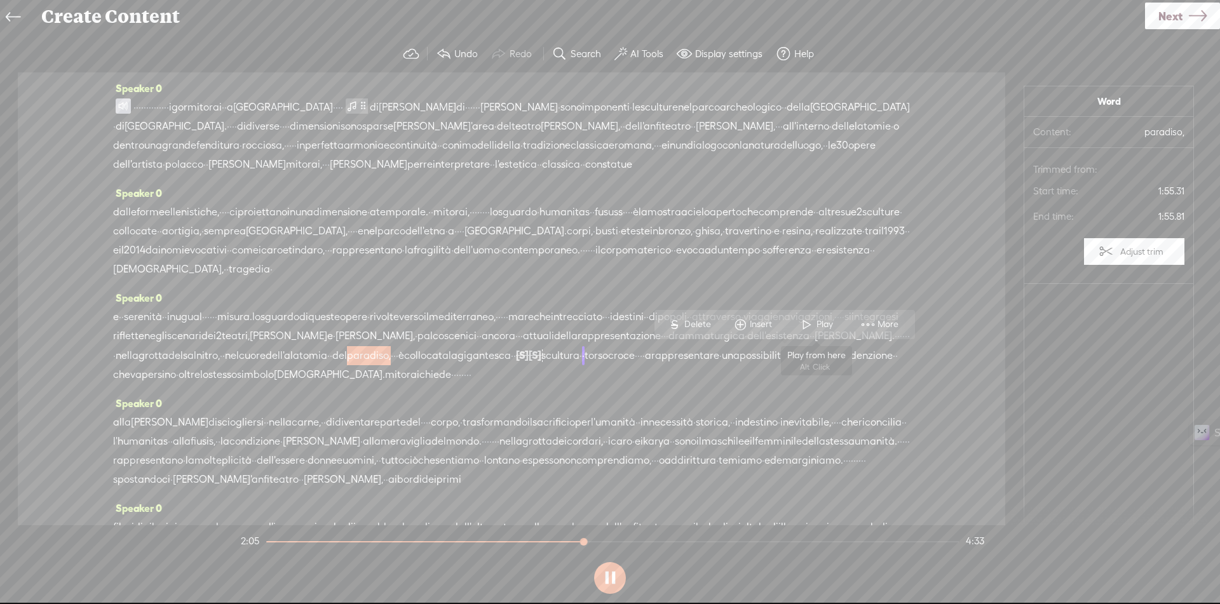
click at [806, 322] on span at bounding box center [807, 324] width 19 height 23
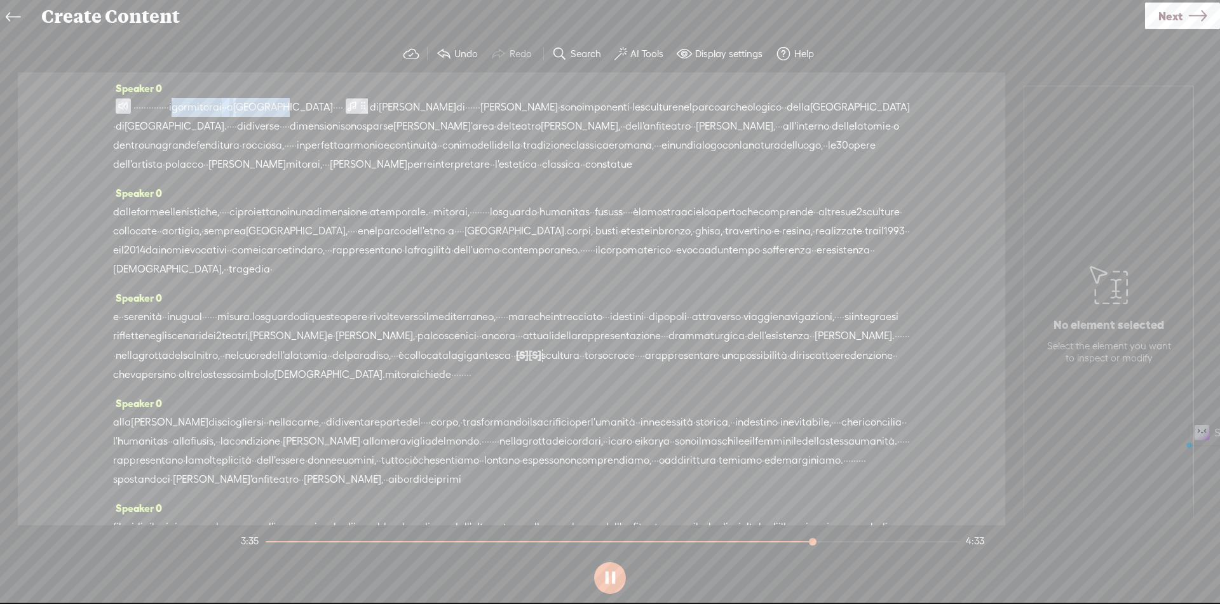
drag, startPoint x: 239, startPoint y: 104, endPoint x: 362, endPoint y: 105, distance: 122.6
click at [362, 105] on div "· · · · · · · · · · · · · · i [GEOGRAPHIC_DATA] · · a [GEOGRAPHIC_DATA] · · · ·…" at bounding box center [511, 136] width 797 height 76
click at [113, 109] on div "· · · · · · · · · · · · · · i [GEOGRAPHIC_DATA] · · a [GEOGRAPHIC_DATA] · · · ·…" at bounding box center [511, 136] width 797 height 76
click at [119, 105] on span at bounding box center [123, 105] width 15 height 15
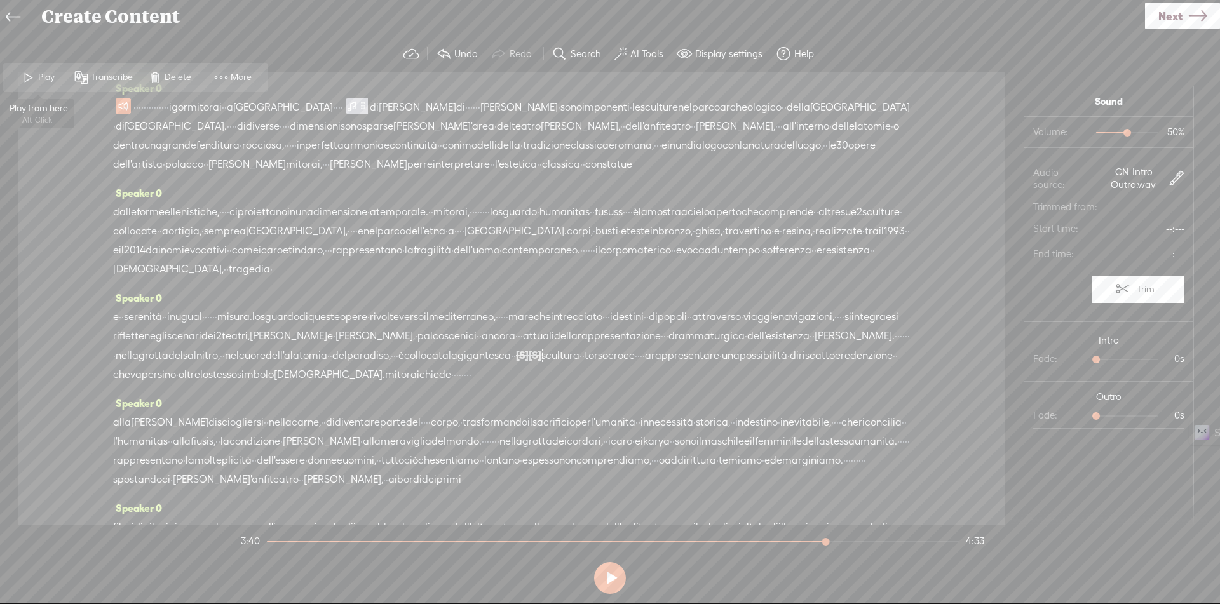
click at [46, 78] on span "Play" at bounding box center [48, 77] width 20 height 13
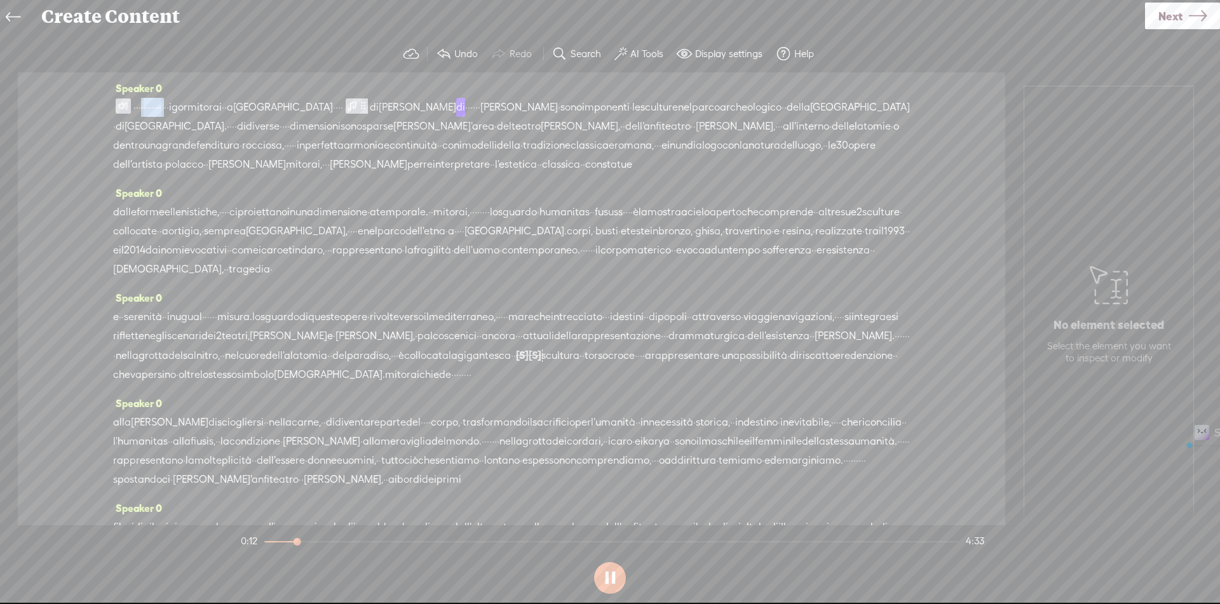
drag, startPoint x: 151, startPoint y: 107, endPoint x: 215, endPoint y: 110, distance: 64.9
click at [215, 110] on div "· · · · · · · · · · · · · · i [GEOGRAPHIC_DATA] · · a [GEOGRAPHIC_DATA] · · · ·…" at bounding box center [511, 136] width 797 height 76
click at [1169, 15] on span "Next" at bounding box center [1170, 16] width 24 height 32
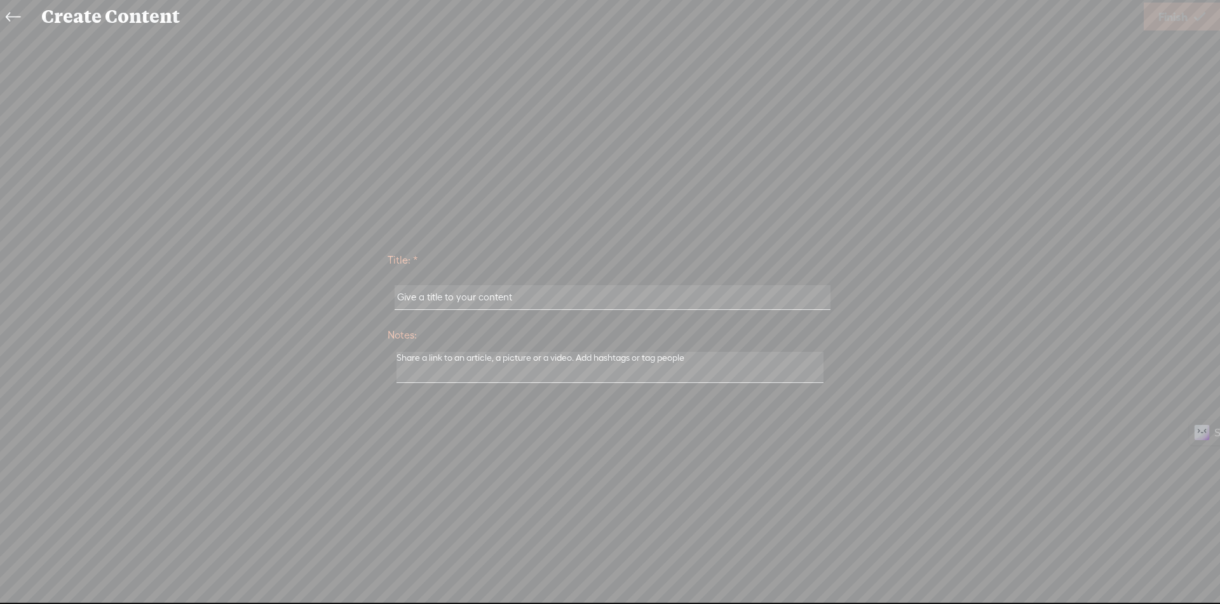
click at [667, 289] on input "text" at bounding box center [612, 297] width 435 height 25
paste input "I Gormitorai A [GEOGRAPHIC_DATA]"
type input "I Gormitorai A [GEOGRAPHIC_DATA]"
click at [1190, 16] on link "Finish" at bounding box center [1182, 17] width 76 height 28
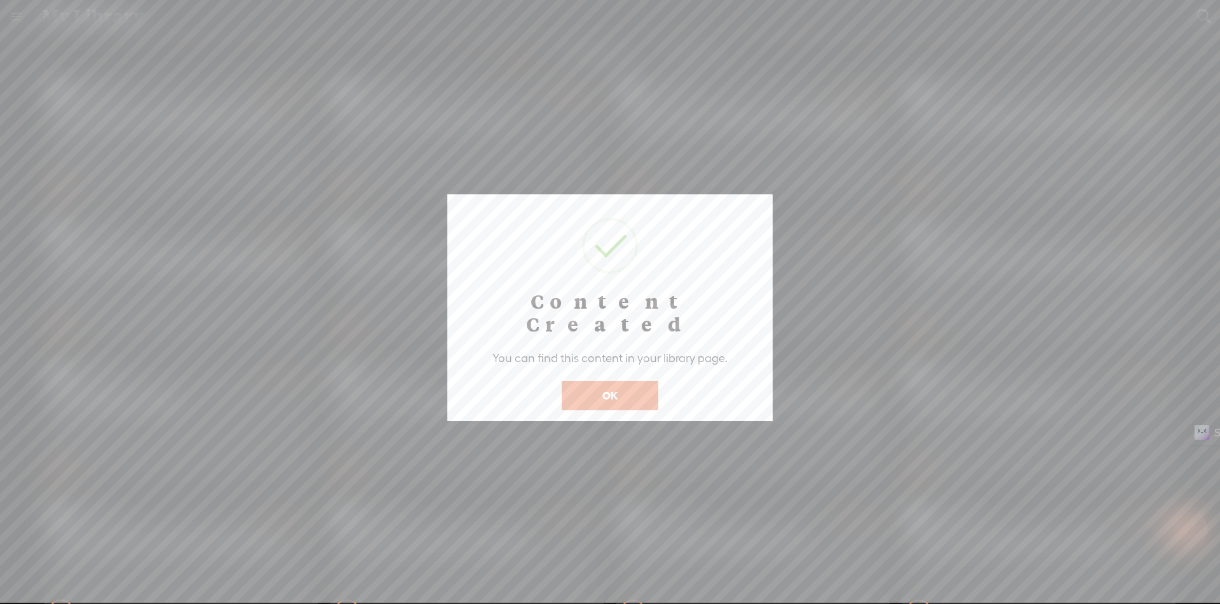
click at [625, 381] on button "OK" at bounding box center [610, 395] width 97 height 29
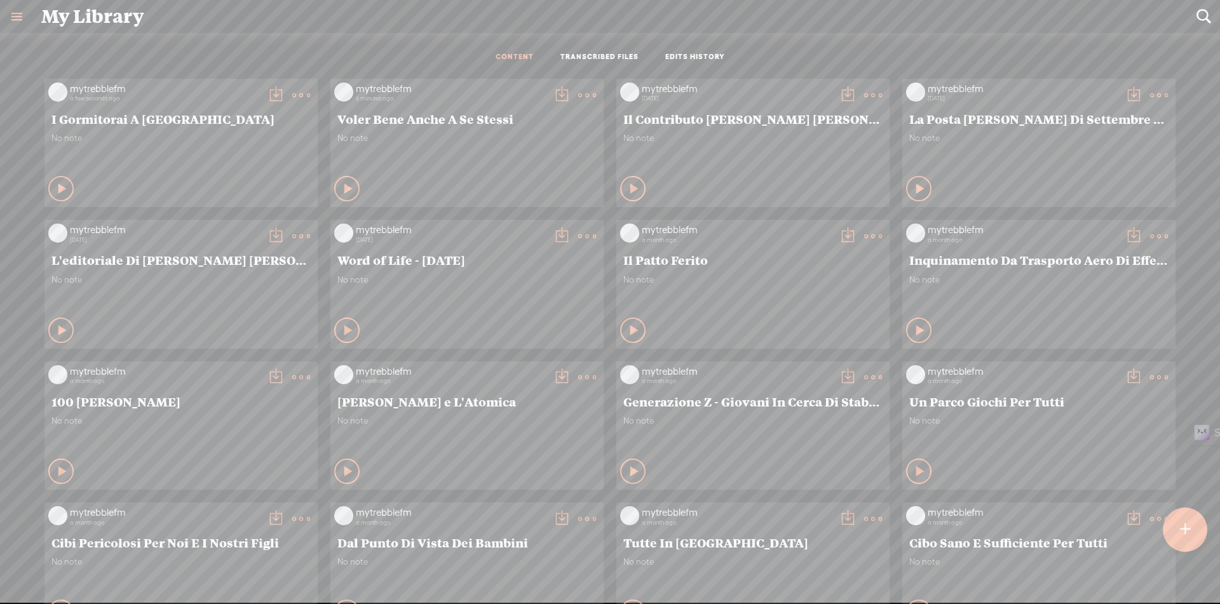
click at [267, 95] on t at bounding box center [276, 95] width 18 height 18
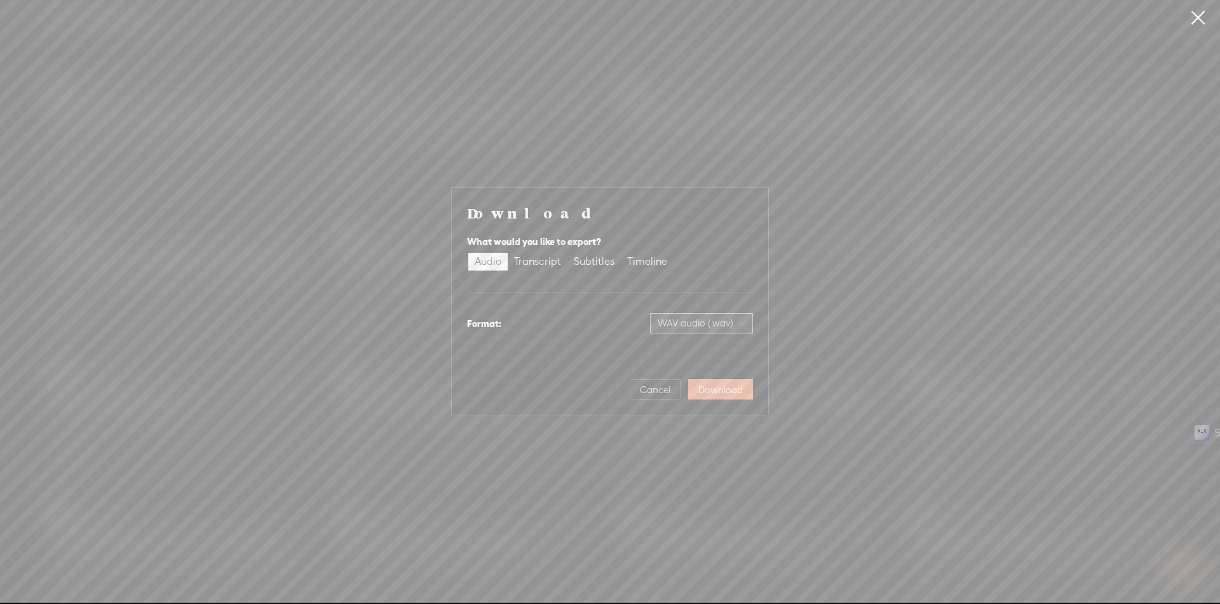
click at [736, 321] on span "WAV audio (.wav)" at bounding box center [702, 323] width 88 height 19
click at [715, 353] on div "MP3 audio (.mp3)" at bounding box center [691, 350] width 104 height 13
click at [716, 389] on span "Download" at bounding box center [720, 390] width 44 height 13
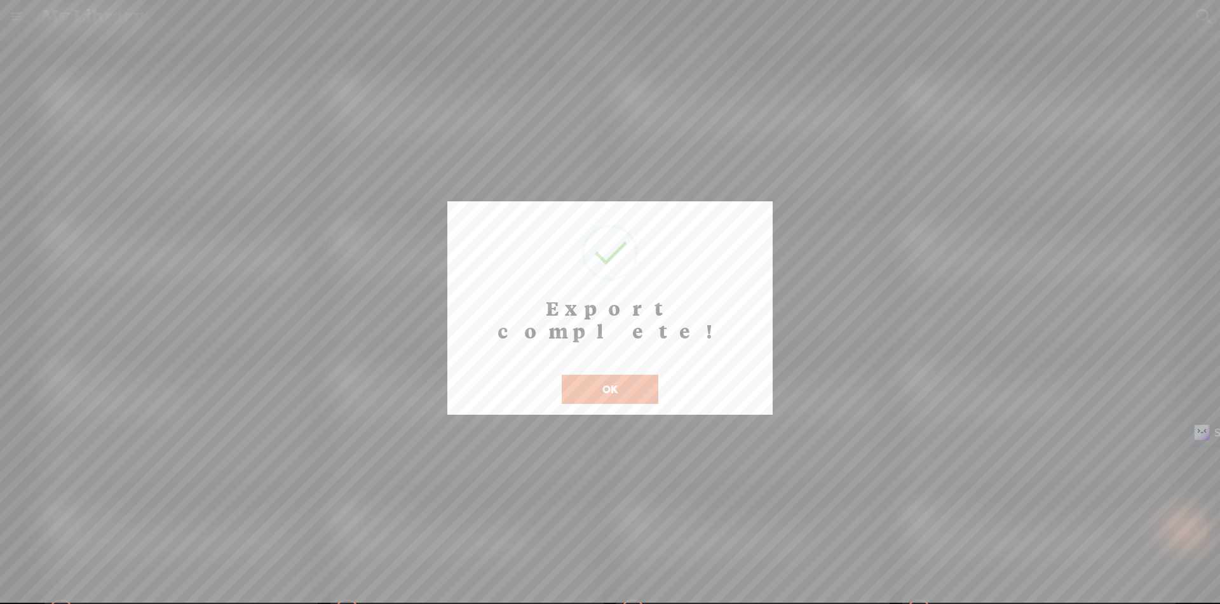
click at [635, 375] on button "OK" at bounding box center [610, 389] width 97 height 29
